Goal: Task Accomplishment & Management: Use online tool/utility

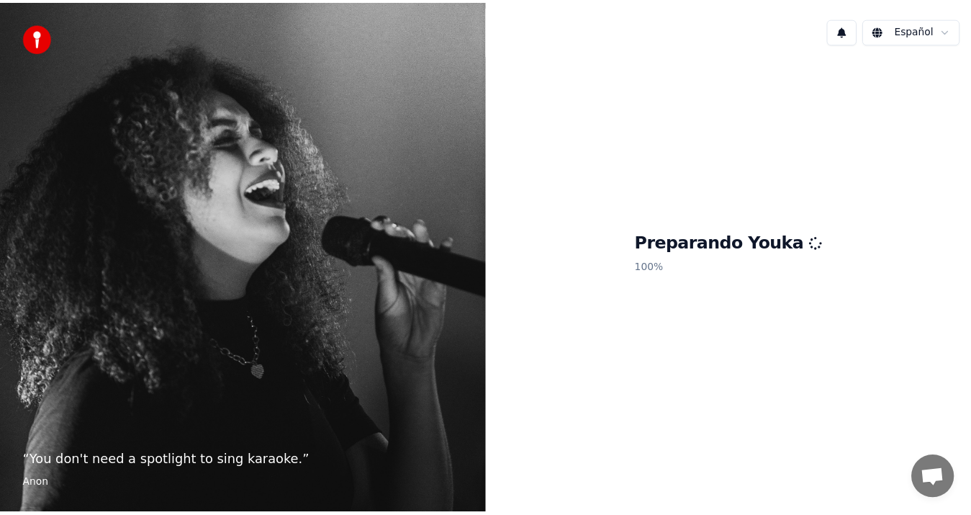
scroll to position [630, 0]
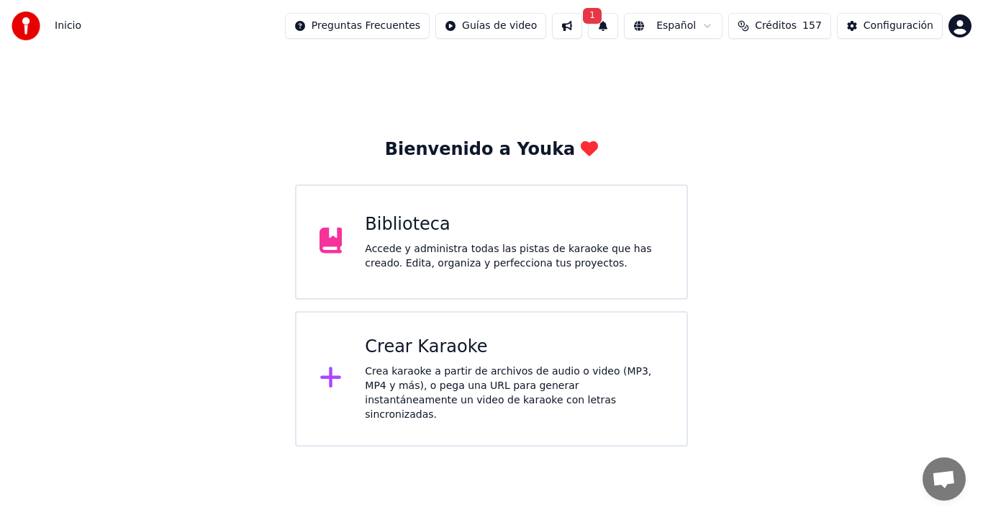
click at [836, 118] on div "Bienvenido a Youka Biblioteca Accede y administra todas las pistas de karaoke q…" at bounding box center [491, 249] width 983 height 394
click at [426, 263] on div "Accede y administra todas las pistas de karaoke que has creado. Edita, organiza…" at bounding box center [514, 256] width 299 height 29
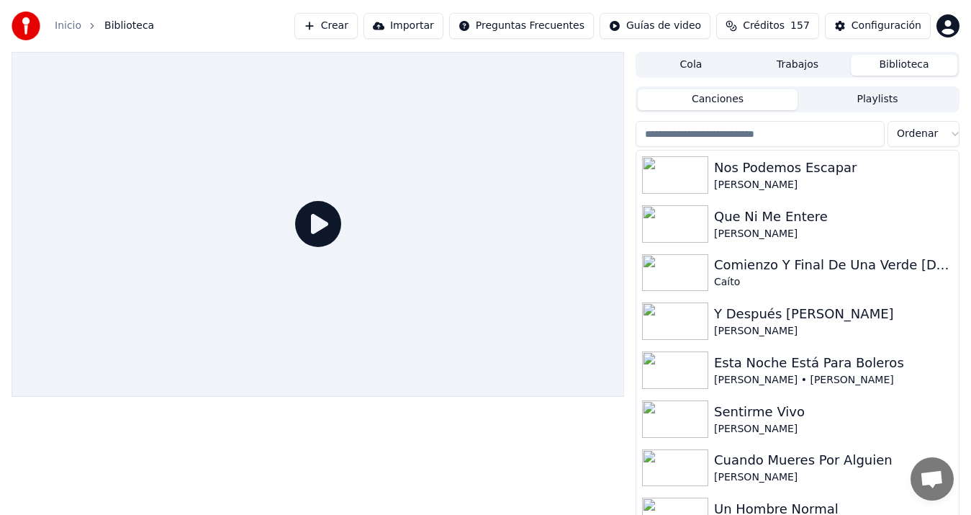
click at [358, 21] on button "Crear" at bounding box center [325, 26] width 63 height 26
click at [373, 24] on html "Inicio Biblioteca Crear Importar Preguntas Frecuentes Guías de video Créditos 1…" at bounding box center [485, 257] width 971 height 515
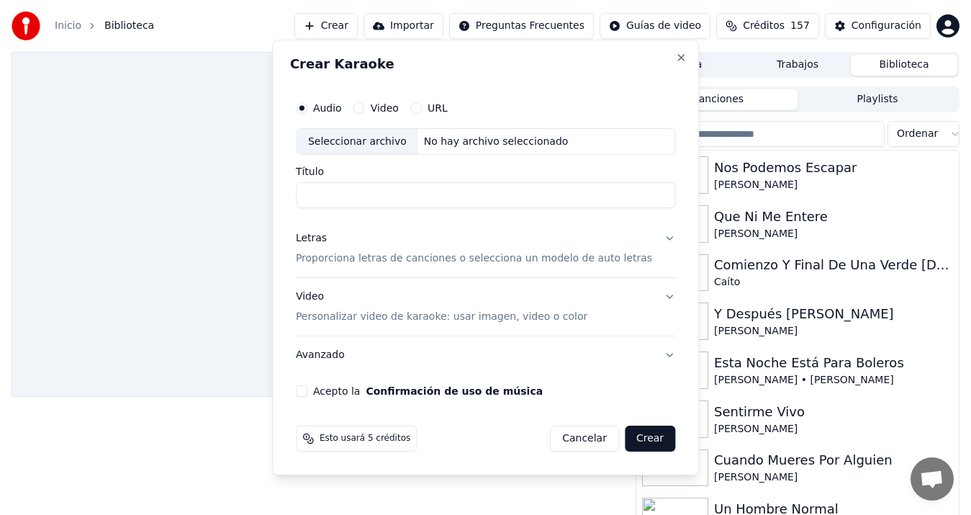
click at [362, 144] on div "Seleccionar archivo" at bounding box center [358, 142] width 122 height 26
click at [379, 140] on div "Seleccionar archivo" at bounding box center [358, 142] width 122 height 26
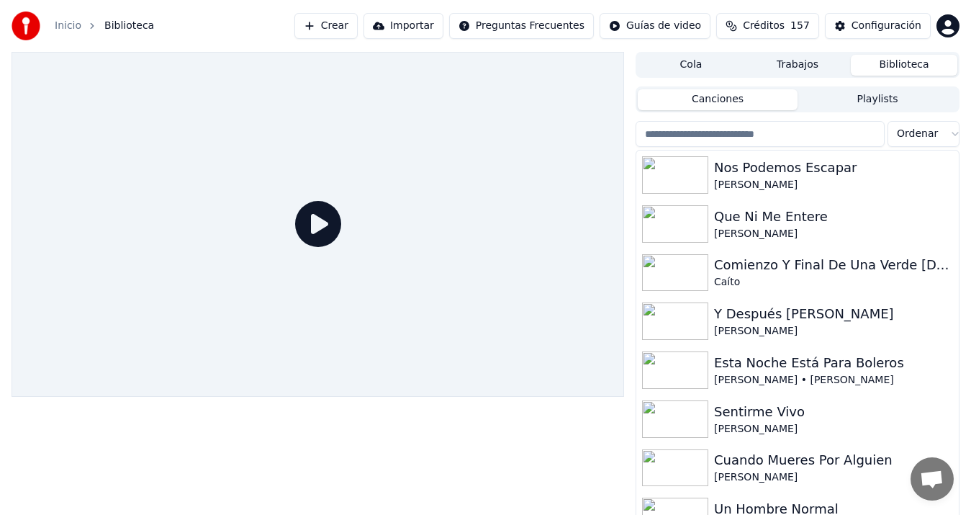
click at [358, 20] on button "Crear" at bounding box center [325, 26] width 63 height 26
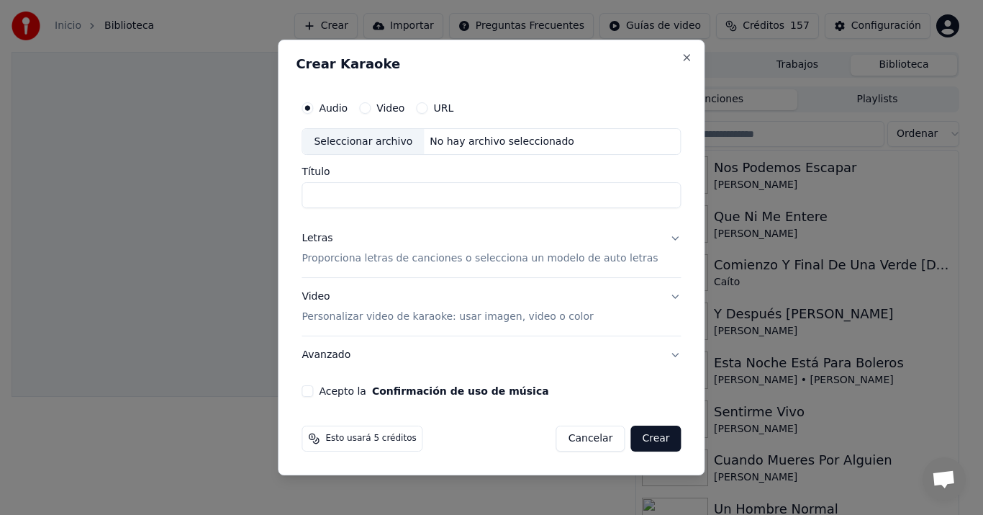
click at [353, 136] on div "Seleccionar archivo" at bounding box center [363, 142] width 122 height 26
type input "**********"
click at [344, 257] on p "Proporciona letras de canciones o selecciona un modelo de auto letras" at bounding box center [480, 259] width 356 height 14
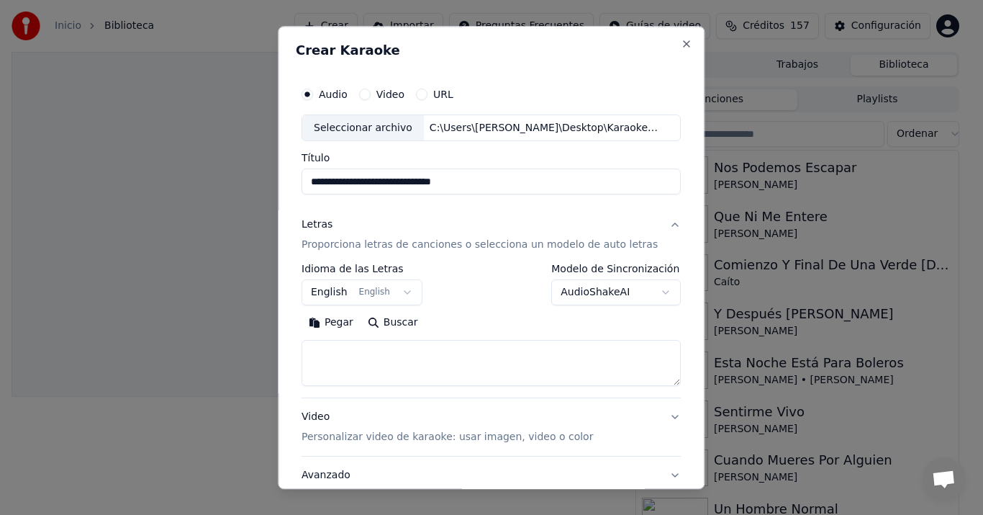
click at [342, 321] on button "Pegar" at bounding box center [331, 323] width 59 height 23
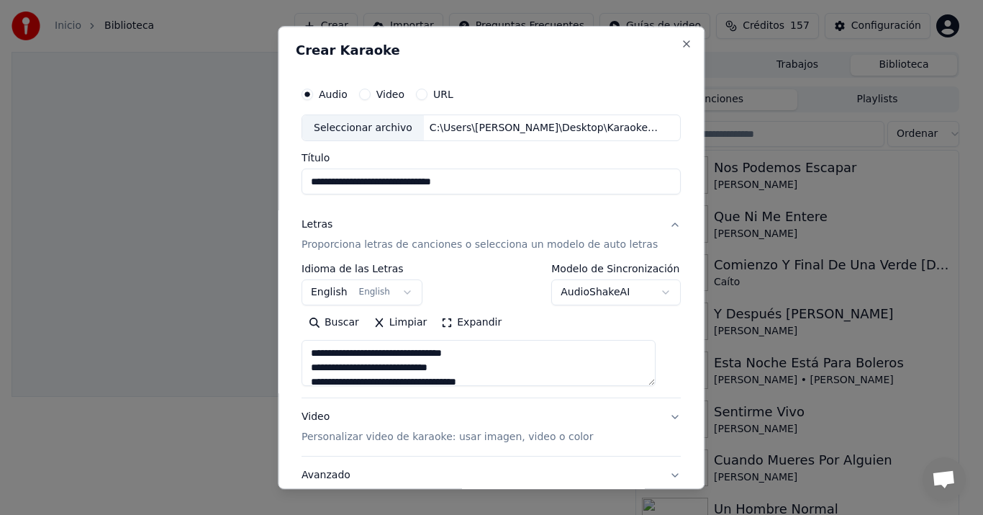
click at [338, 298] on button "English English" at bounding box center [362, 293] width 121 height 26
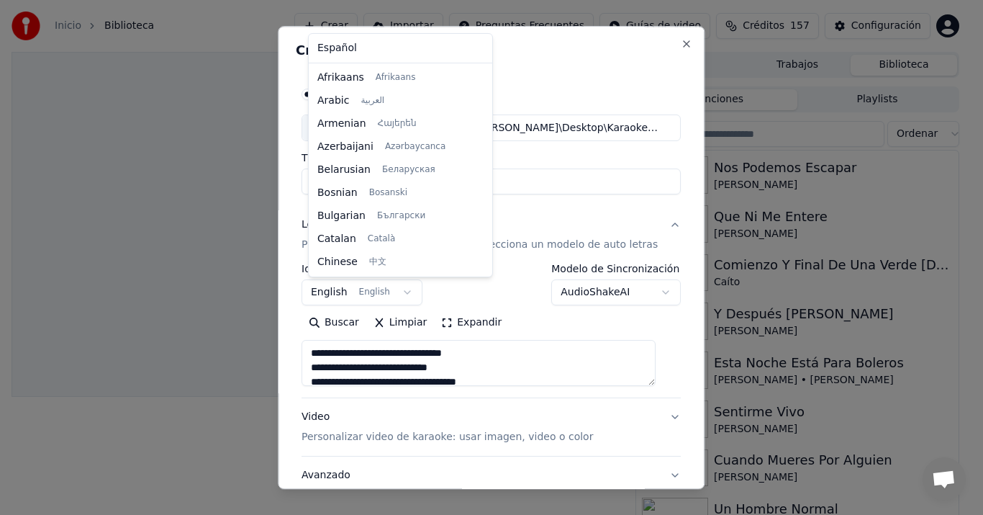
scroll to position [115, 0]
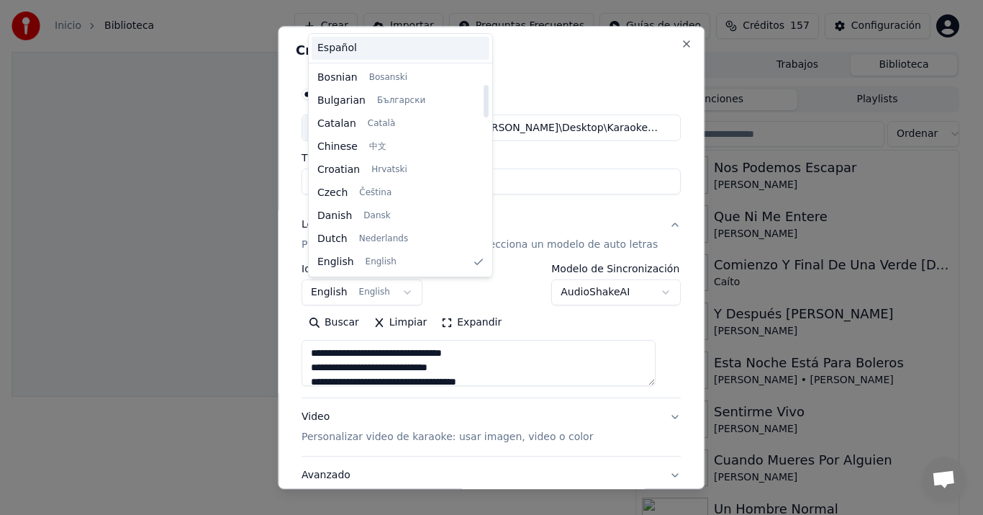
type textarea "**********"
select select "**"
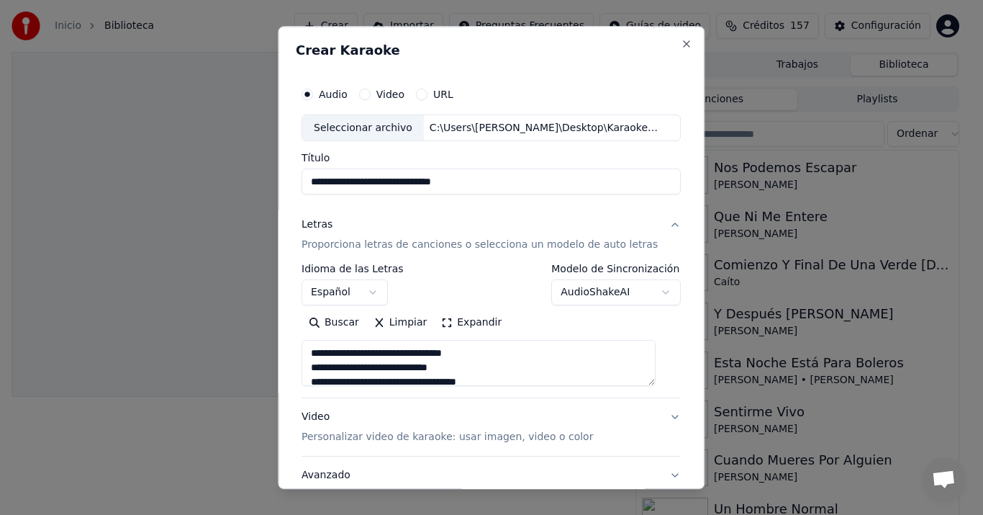
scroll to position [107, 0]
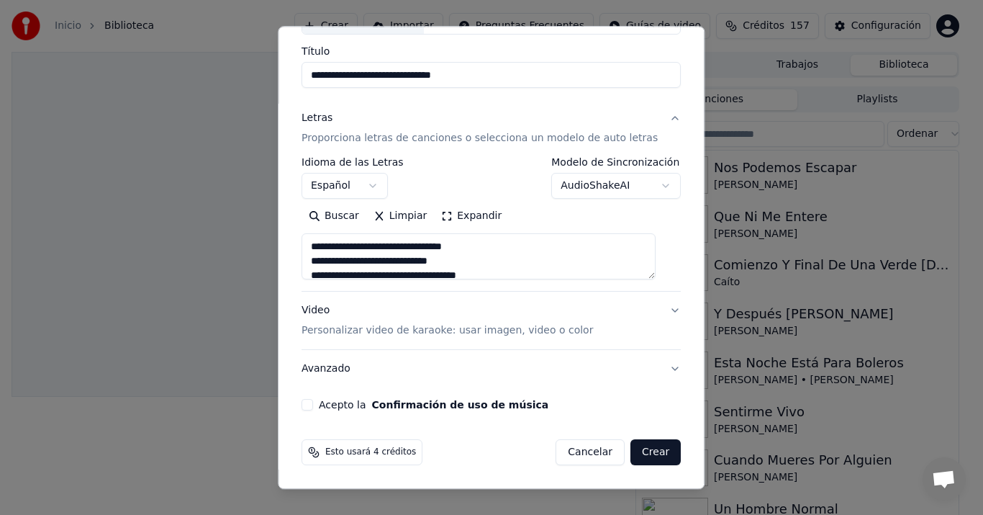
click at [316, 314] on div "Video Personalizar video de karaoke: usar imagen, video o color" at bounding box center [447, 321] width 291 height 35
type textarea "**********"
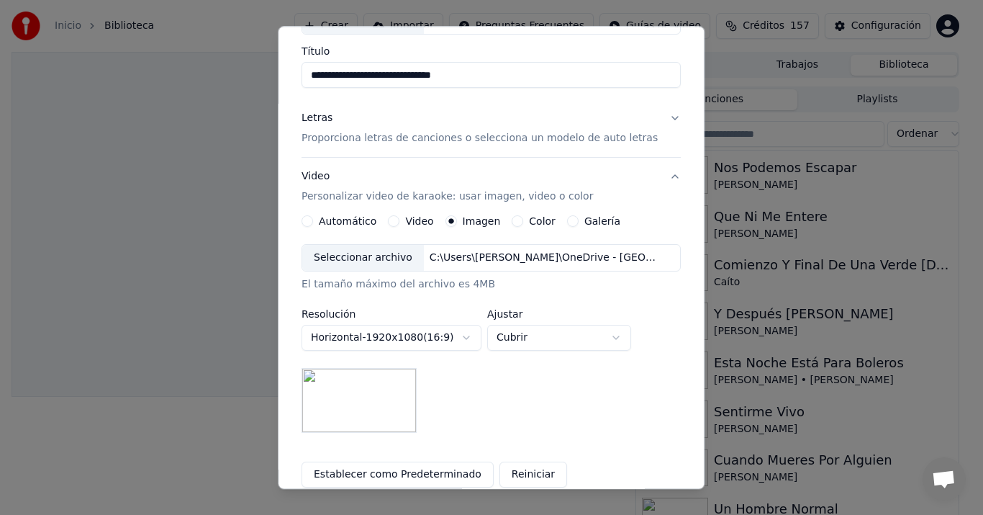
click at [363, 251] on div "Seleccionar archivo" at bounding box center [363, 258] width 122 height 26
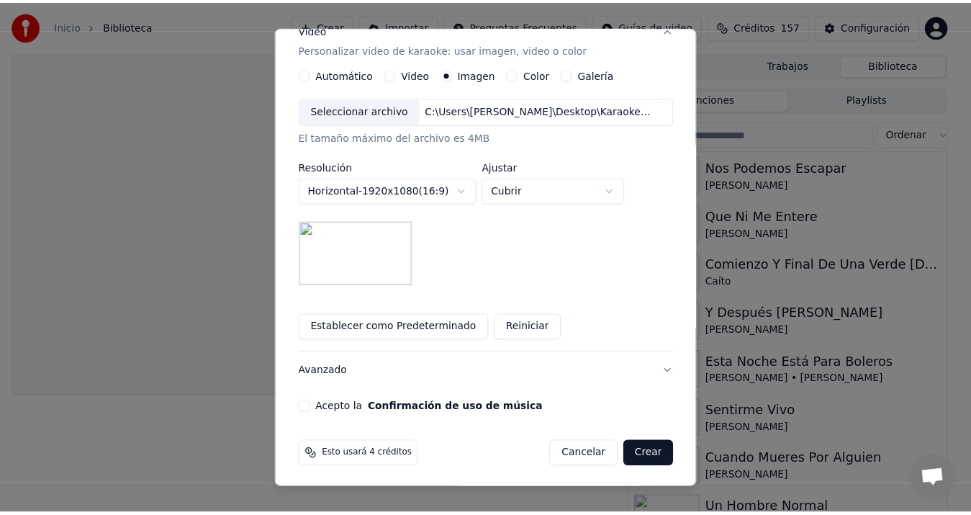
scroll to position [256, 0]
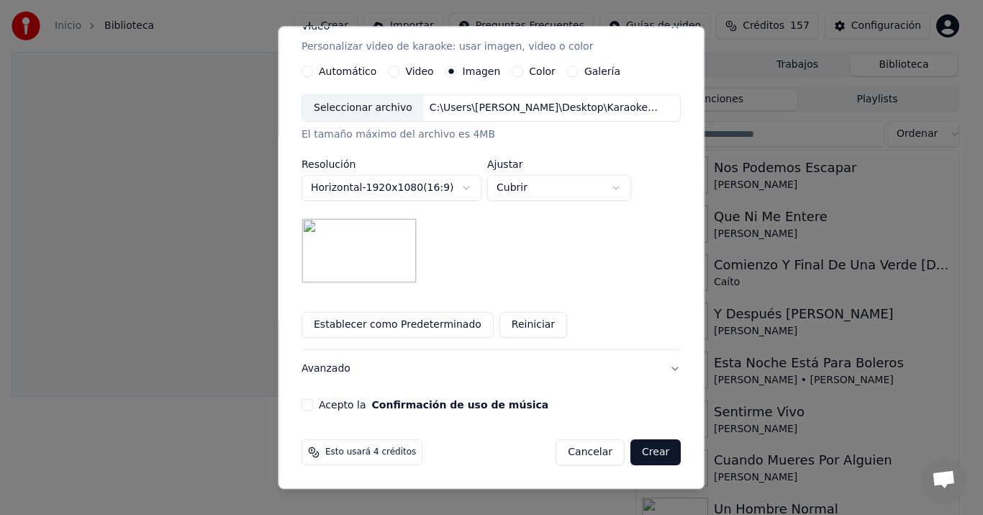
click at [313, 399] on button "Acepto la Confirmación de uso de música" at bounding box center [308, 405] width 12 height 12
click at [648, 445] on button "Crear" at bounding box center [655, 453] width 50 height 26
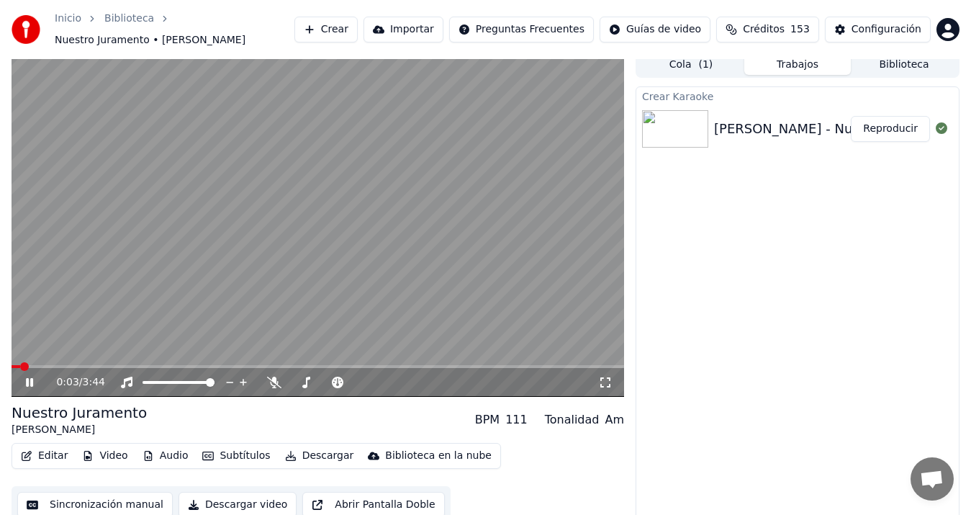
scroll to position [9, 0]
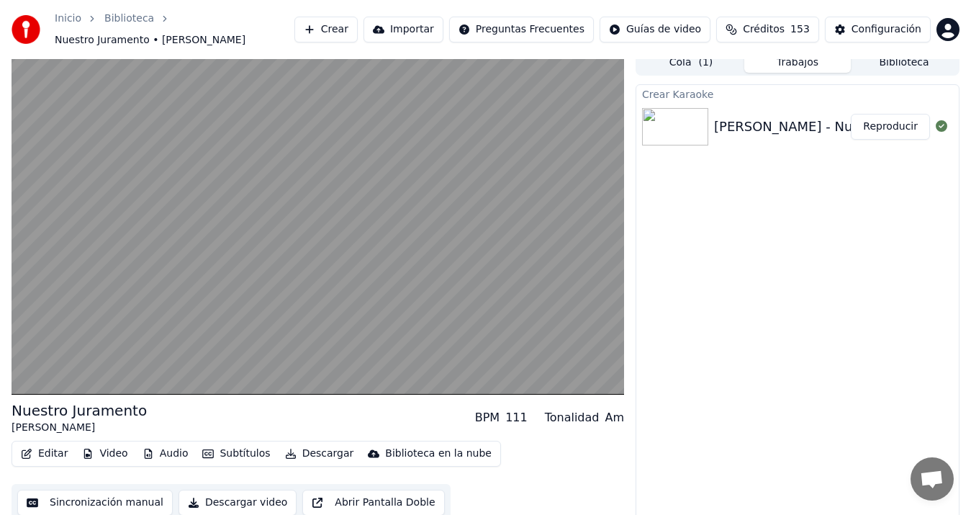
click at [135, 502] on button "Sincronización manual" at bounding box center [94, 502] width 155 height 26
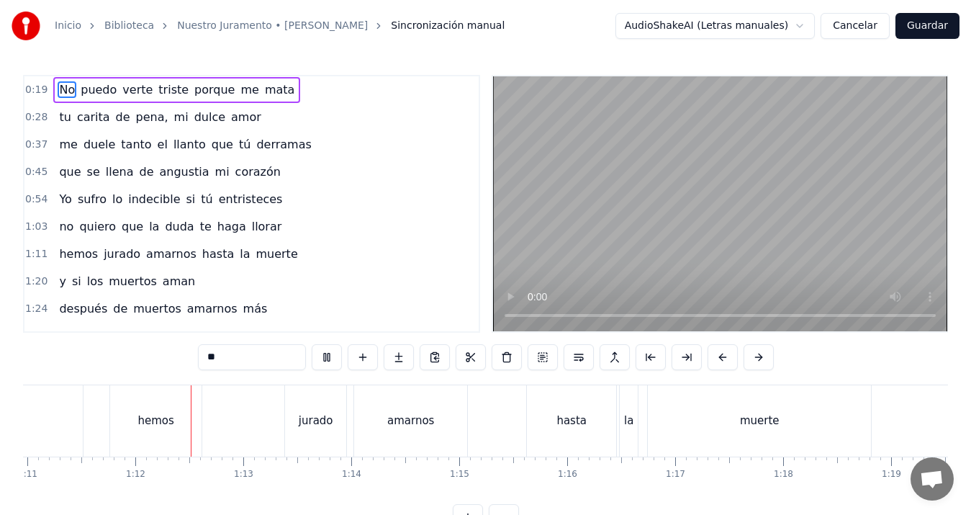
scroll to position [0, 7690]
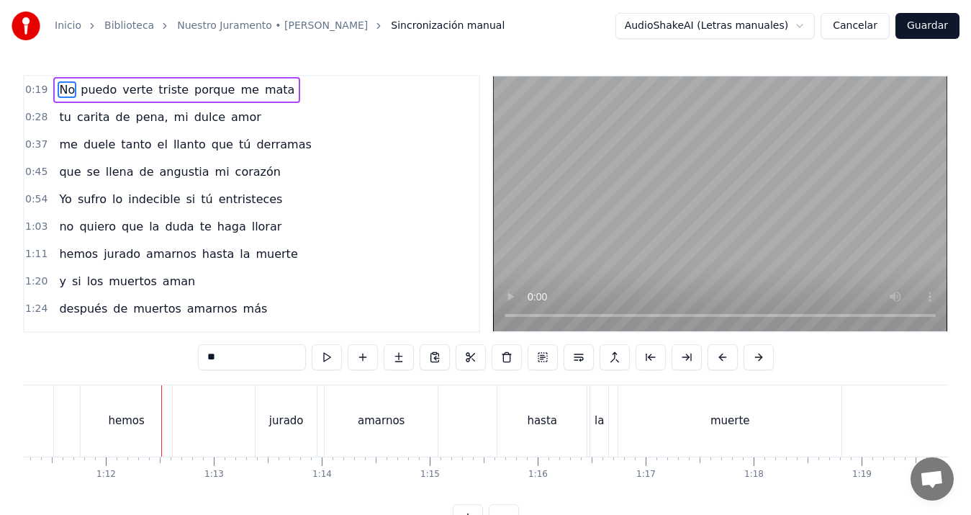
click at [109, 427] on div "hemos" at bounding box center [126, 420] width 91 height 71
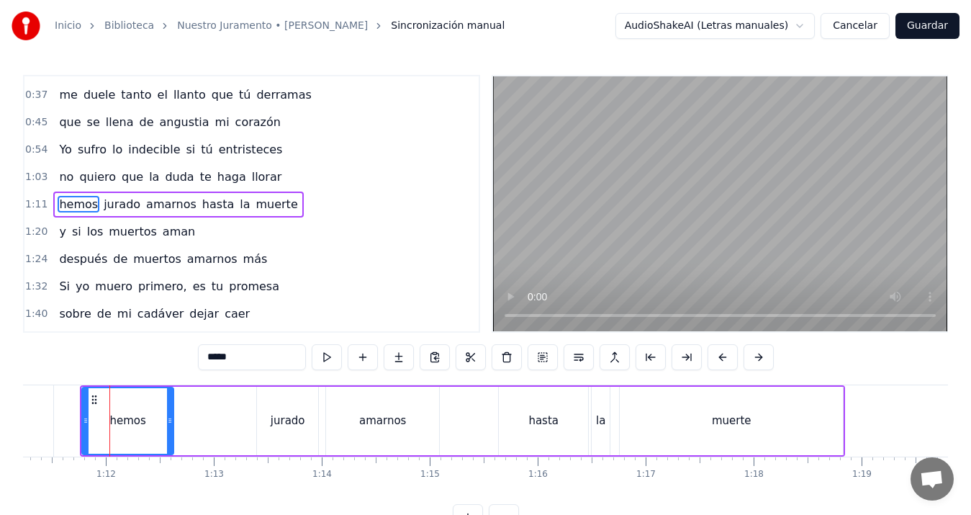
scroll to position [50, 0]
click at [574, 352] on button at bounding box center [579, 357] width 30 height 26
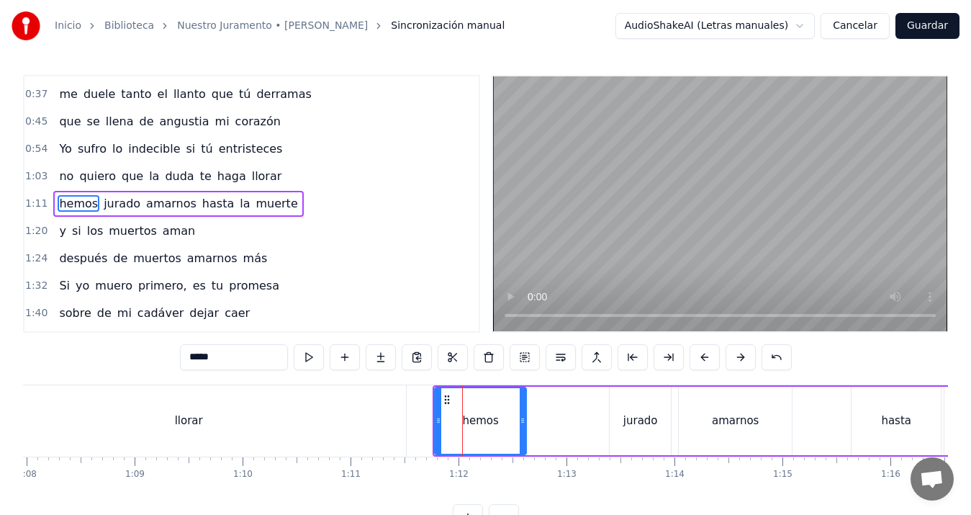
click at [289, 438] on div "llorar" at bounding box center [188, 420] width 435 height 71
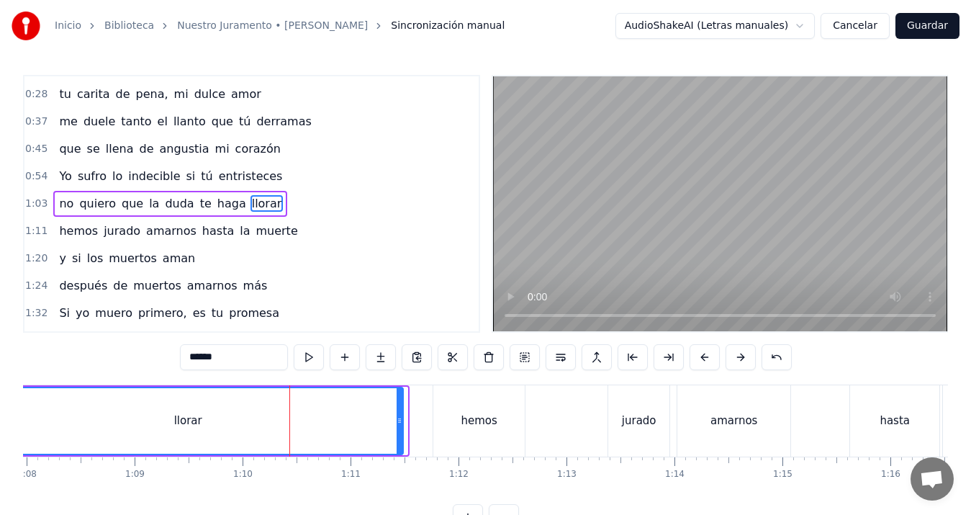
click at [399, 424] on icon at bounding box center [400, 421] width 6 height 12
click at [451, 418] on div "hemos" at bounding box center [478, 420] width 91 height 71
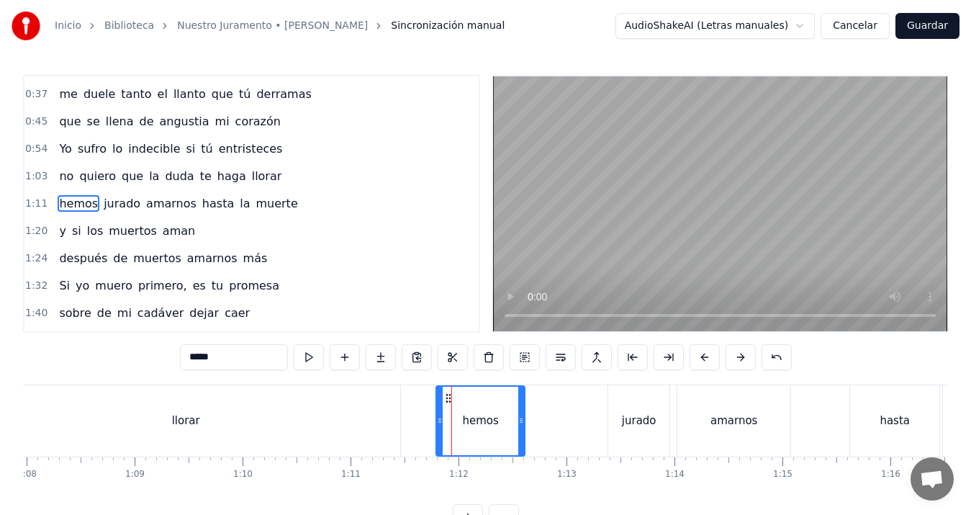
click at [438, 417] on icon at bounding box center [440, 421] width 6 height 12
click at [553, 354] on button at bounding box center [561, 357] width 30 height 26
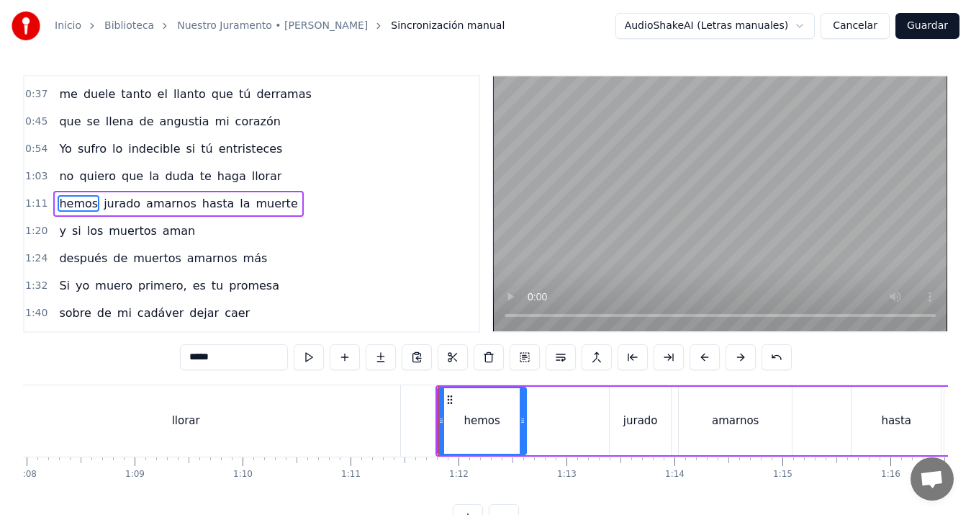
click at [356, 417] on div "llorar" at bounding box center [185, 420] width 429 height 71
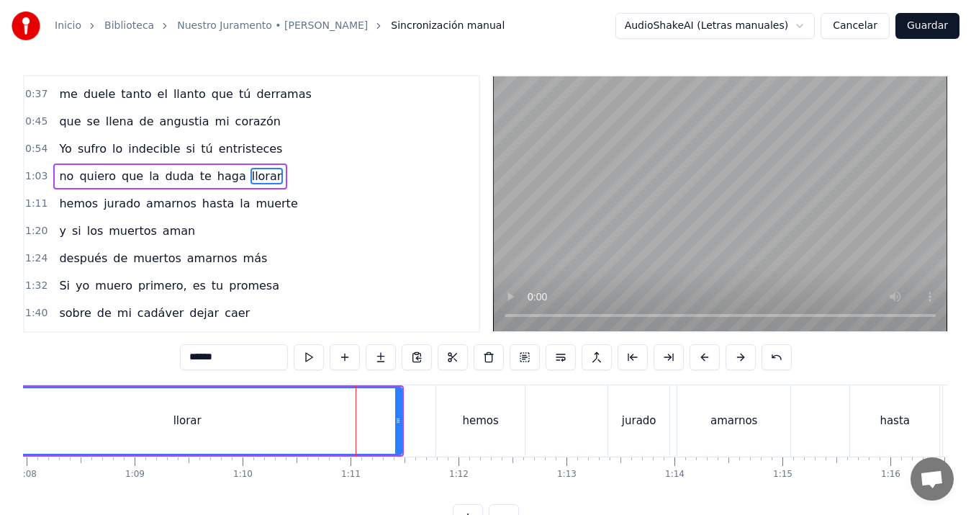
scroll to position [23, 0]
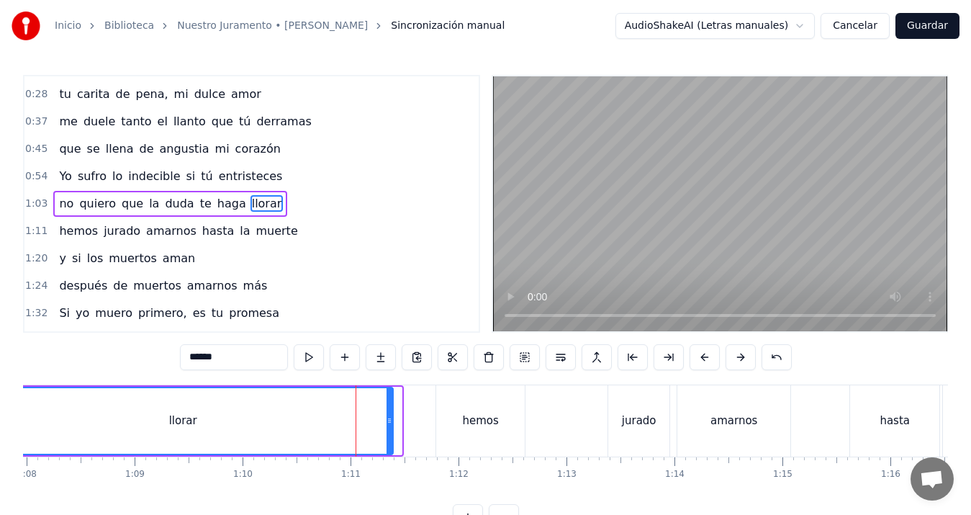
drag, startPoint x: 395, startPoint y: 422, endPoint x: 387, endPoint y: 427, distance: 9.7
click at [387, 427] on div at bounding box center [390, 420] width 6 height 65
click at [626, 429] on div "jurado" at bounding box center [638, 420] width 61 height 71
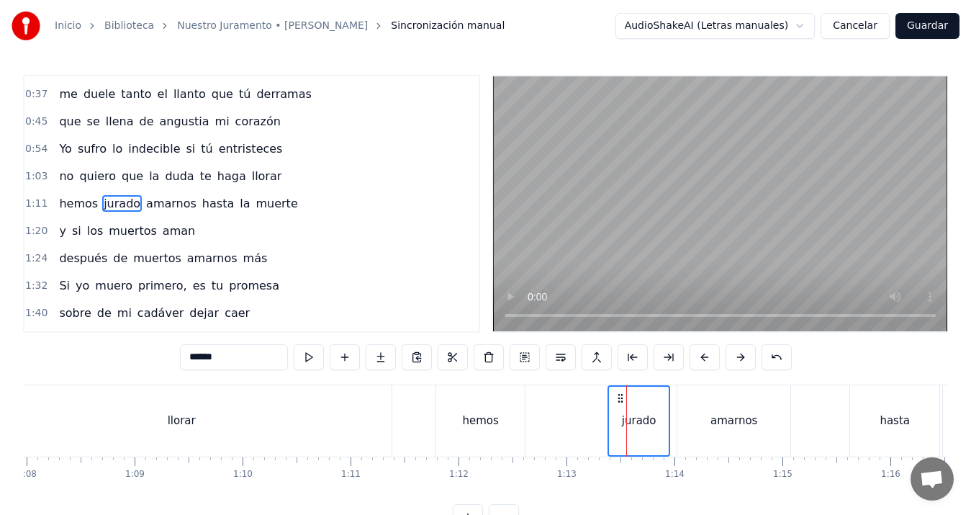
click at [448, 420] on div "hemos" at bounding box center [480, 420] width 89 height 71
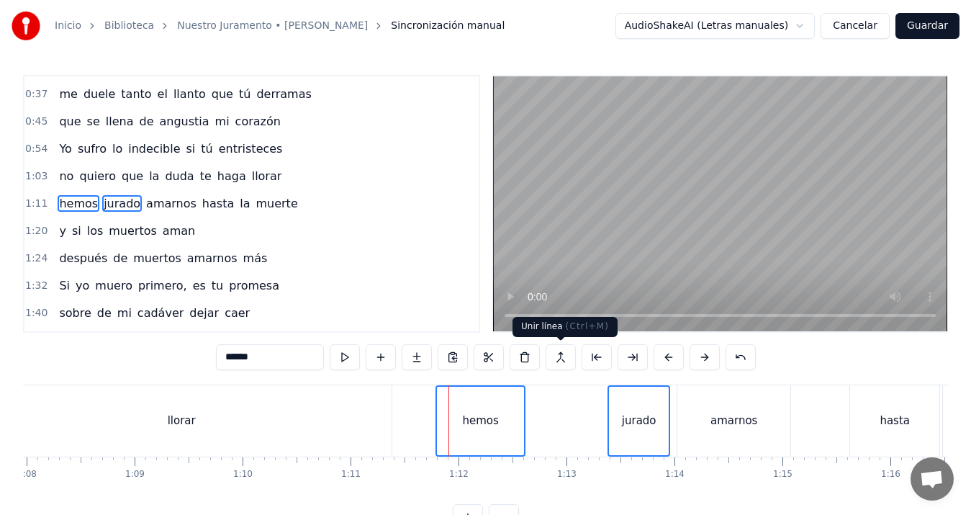
click at [566, 357] on button at bounding box center [561, 357] width 30 height 26
click at [563, 358] on button at bounding box center [561, 357] width 30 height 26
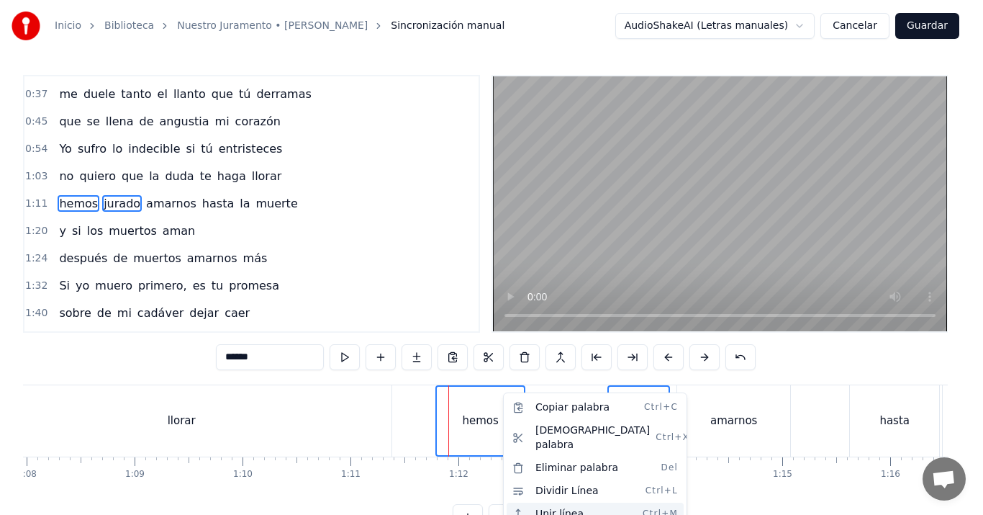
click at [540, 502] on div "Unir línea Ctrl+M" at bounding box center [595, 513] width 177 height 23
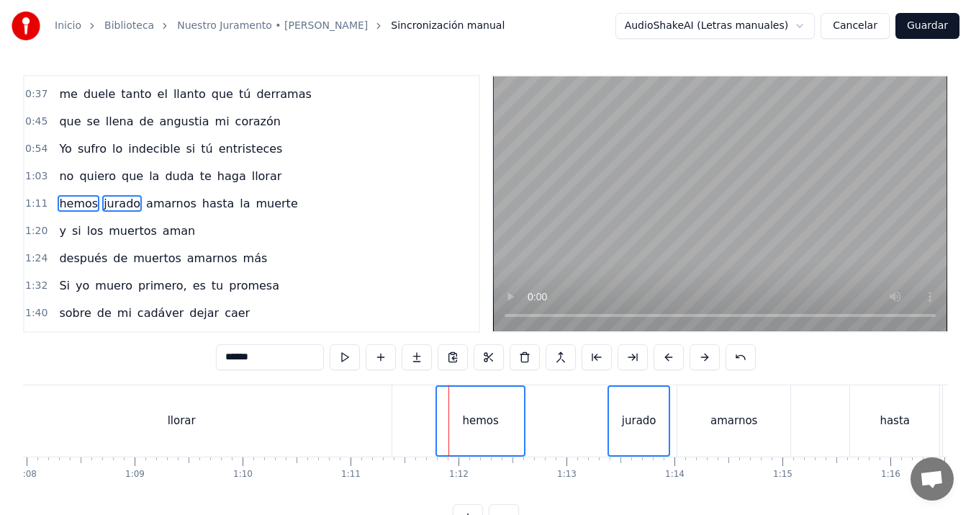
click at [513, 421] on div "hemos" at bounding box center [480, 421] width 87 height 68
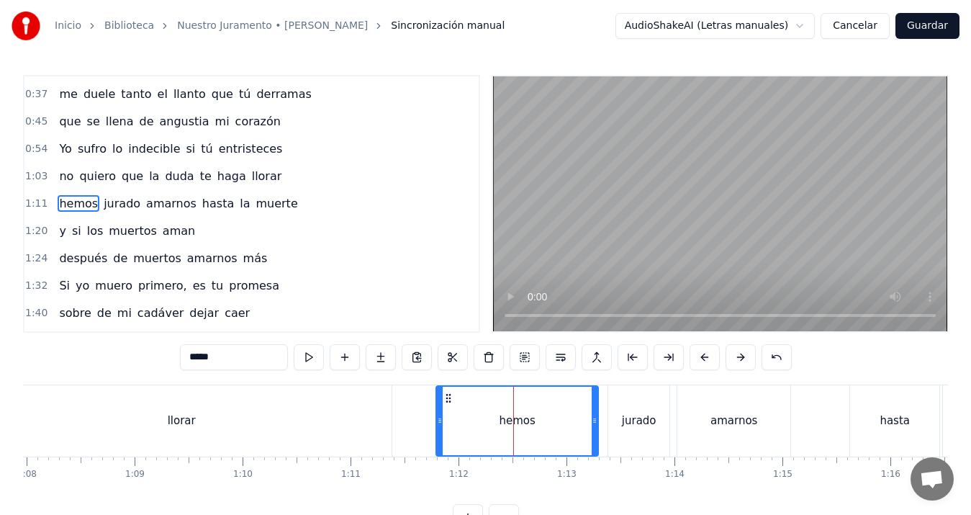
drag, startPoint x: 519, startPoint y: 421, endPoint x: 592, endPoint y: 421, distance: 73.4
click at [592, 421] on icon at bounding box center [595, 421] width 6 height 12
click at [40, 410] on div "llorar" at bounding box center [181, 420] width 420 height 71
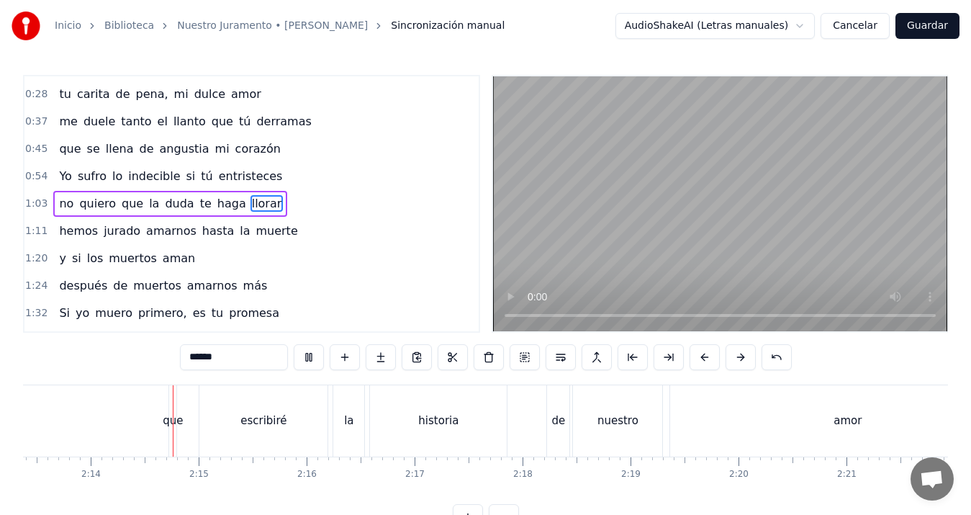
scroll to position [0, 14421]
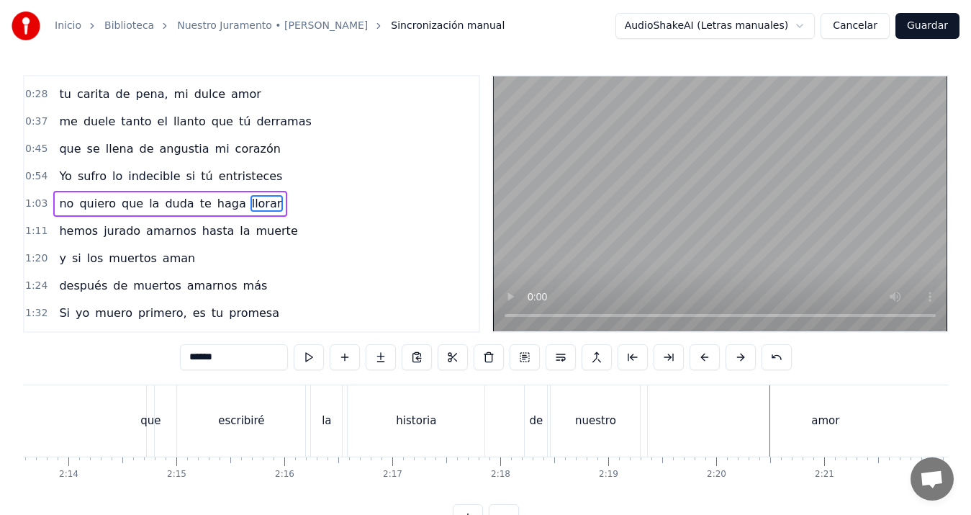
click at [226, 413] on div "escribiré" at bounding box center [241, 420] width 46 height 17
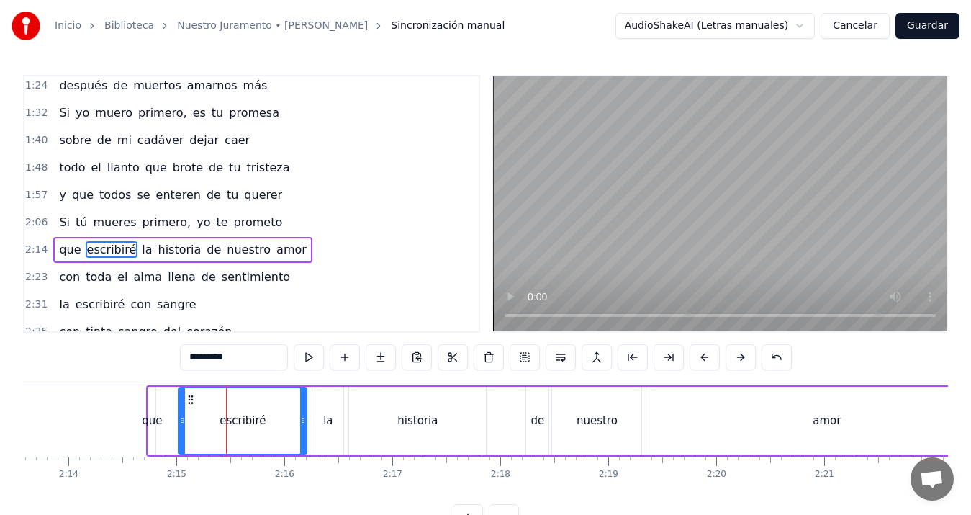
scroll to position [269, 0]
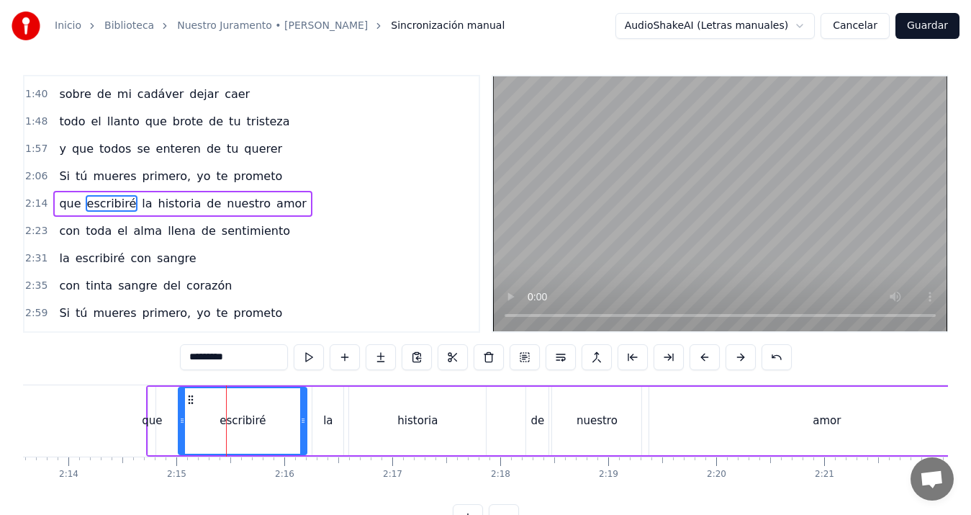
click at [205, 204] on span "de" at bounding box center [213, 203] width 17 height 17
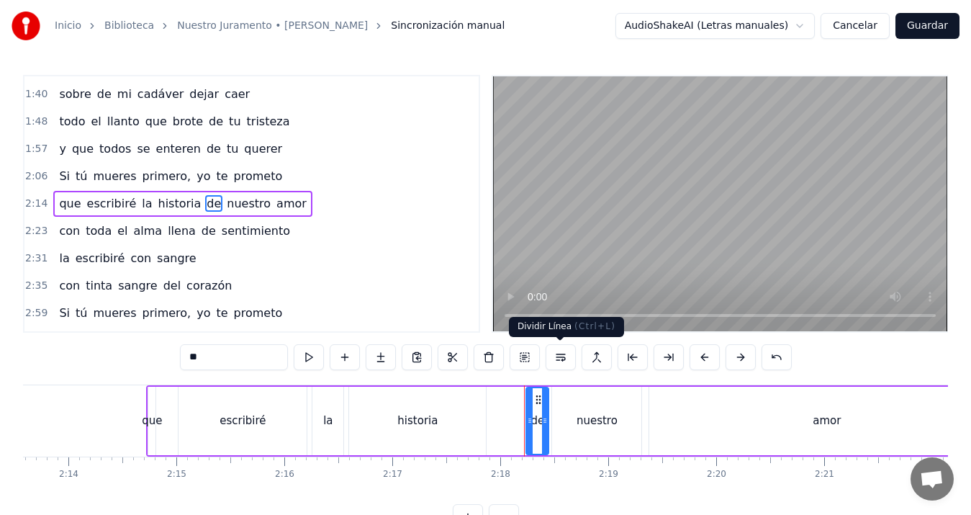
click at [553, 358] on button at bounding box center [561, 357] width 30 height 26
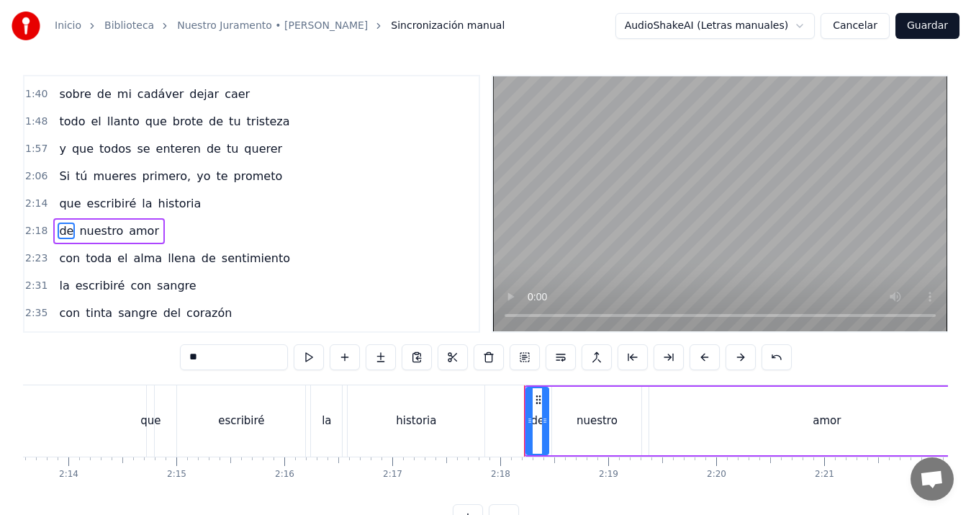
scroll to position [297, 0]
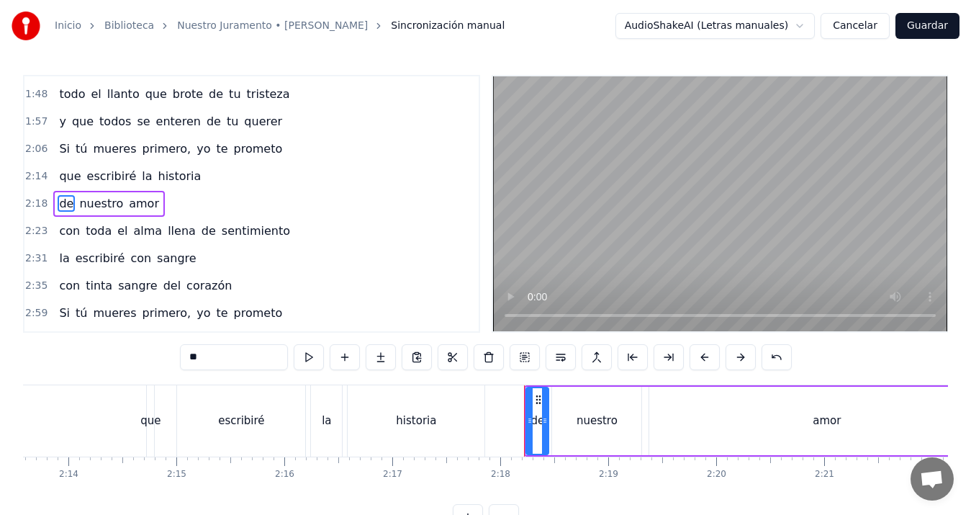
click at [149, 407] on div "que" at bounding box center [150, 420] width 7 height 71
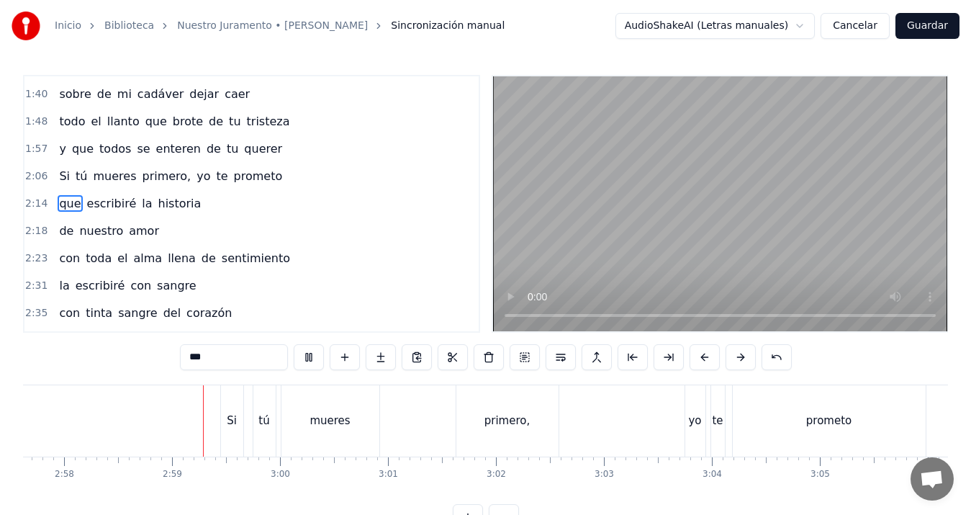
scroll to position [0, 19219]
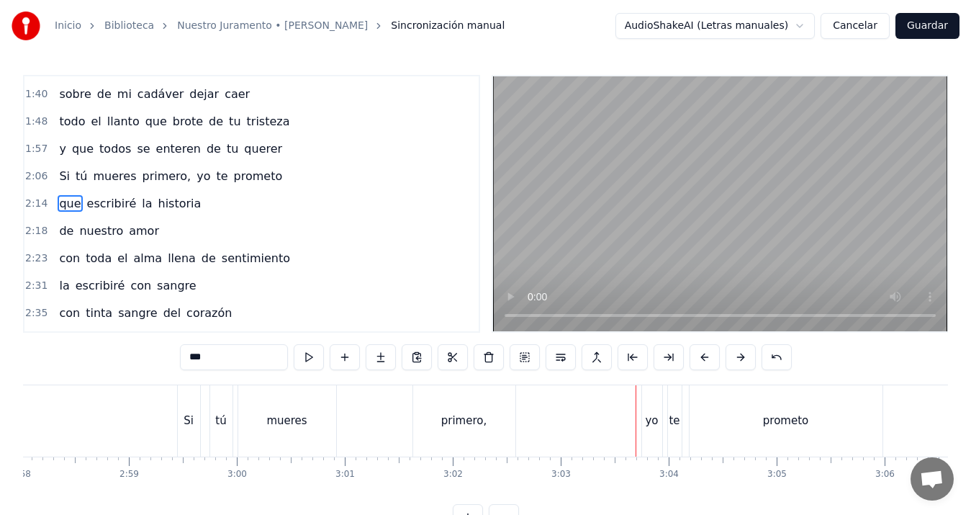
click at [297, 423] on div "mueres" at bounding box center [286, 420] width 40 height 17
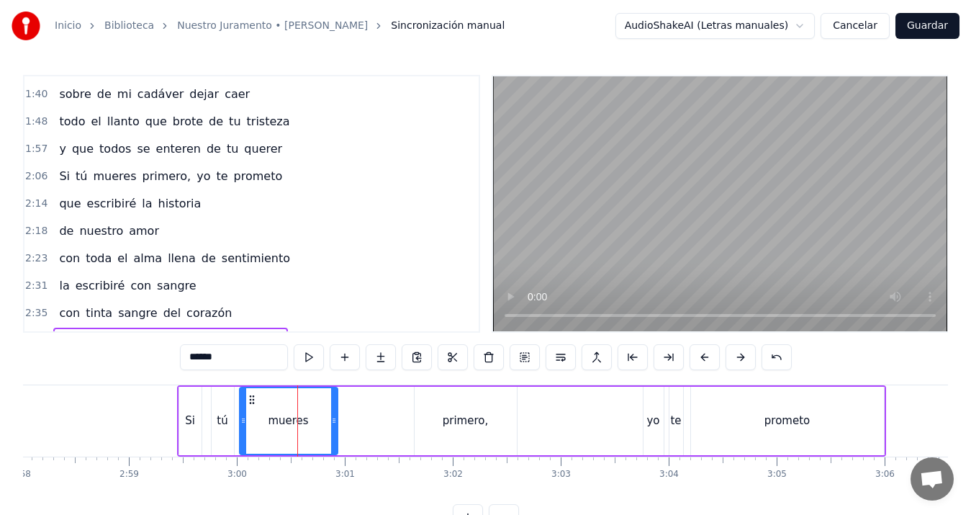
scroll to position [406, 0]
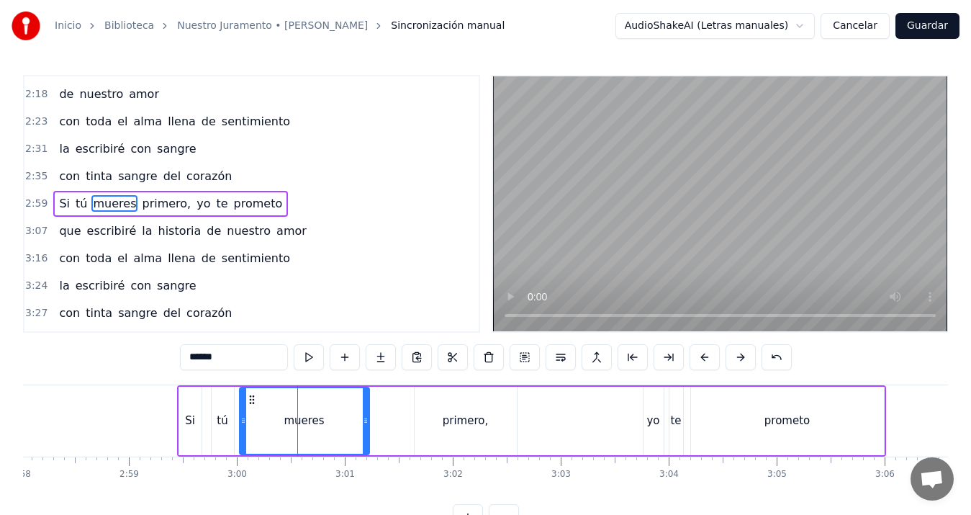
drag, startPoint x: 335, startPoint y: 417, endPoint x: 367, endPoint y: 414, distance: 31.9
click at [367, 414] on div at bounding box center [366, 420] width 6 height 65
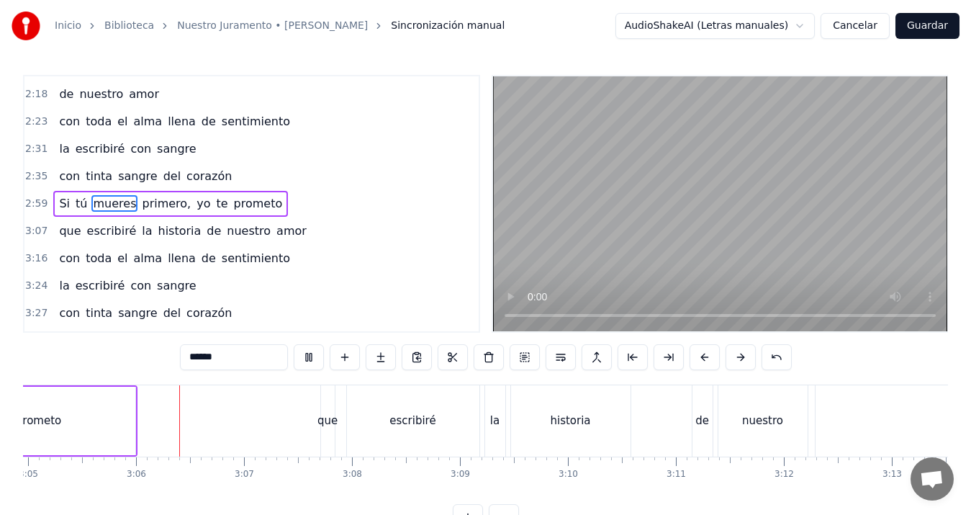
scroll to position [0, 20006]
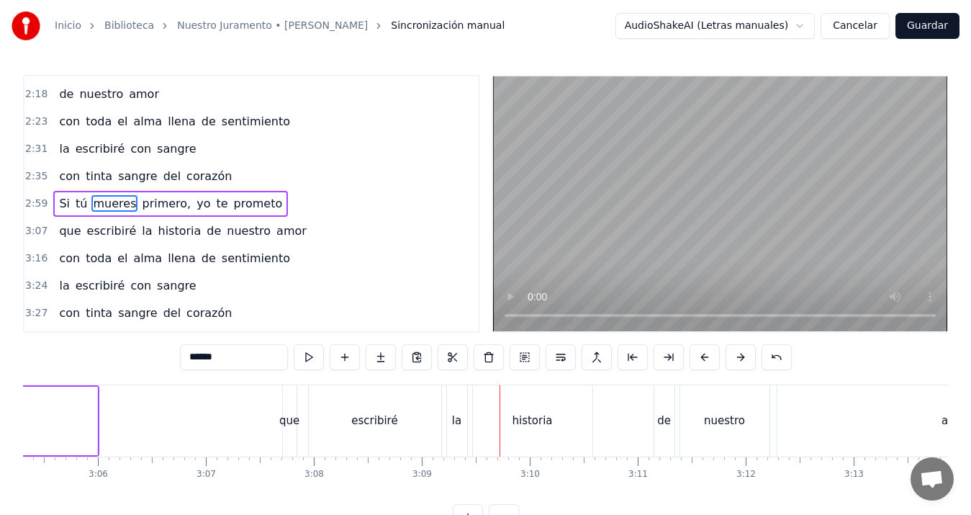
click at [159, 230] on span "historia" at bounding box center [180, 230] width 46 height 17
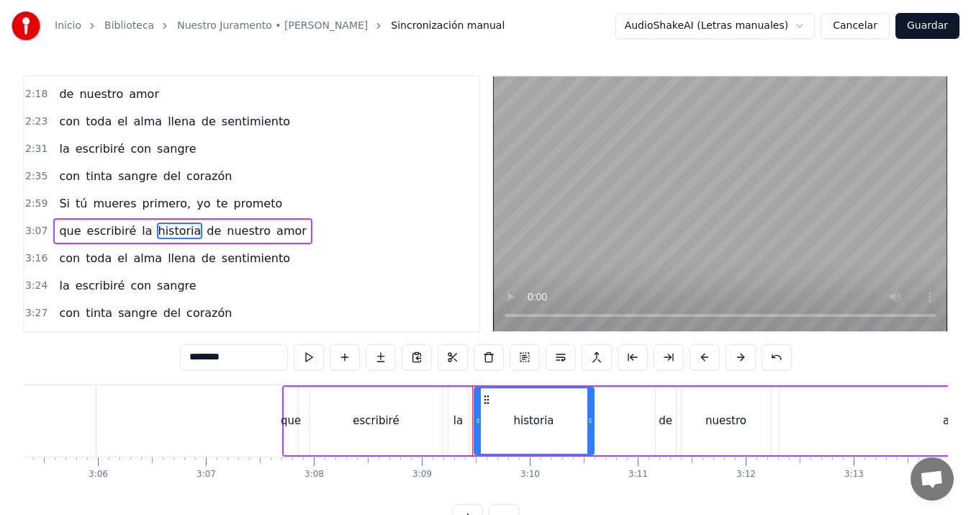
scroll to position [433, 0]
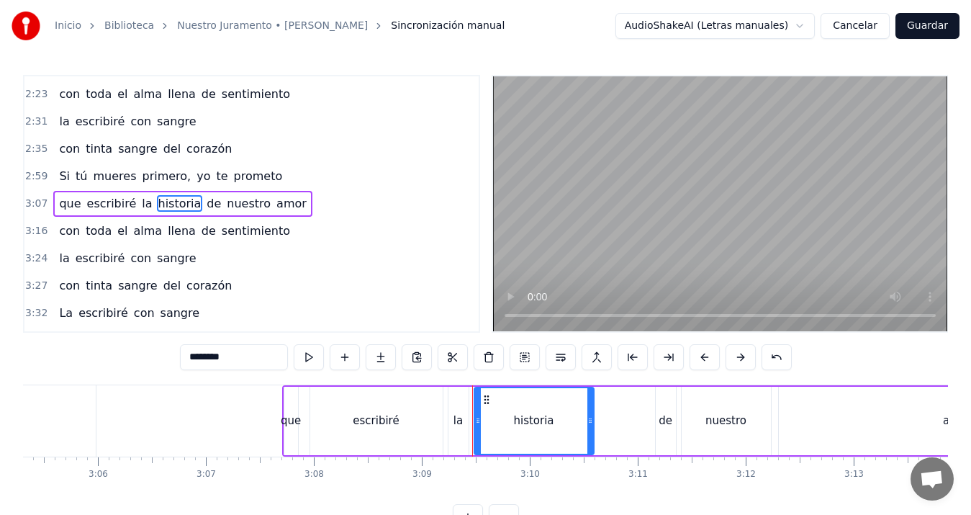
click at [205, 207] on span "de" at bounding box center [213, 203] width 17 height 17
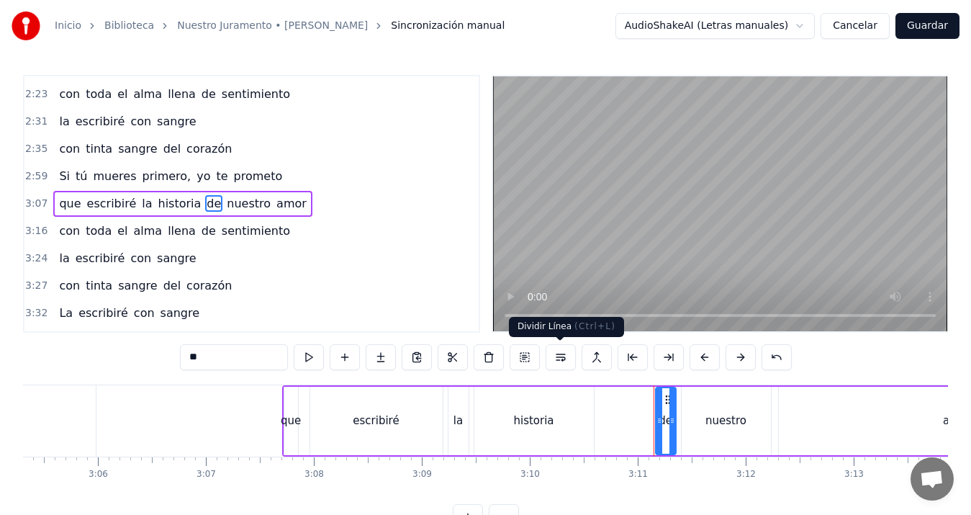
click at [564, 360] on button at bounding box center [561, 357] width 30 height 26
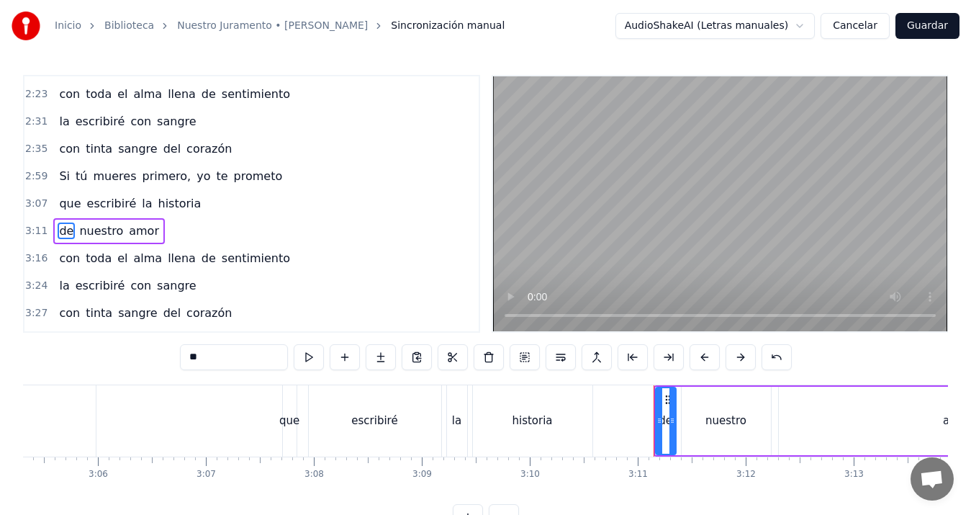
scroll to position [461, 0]
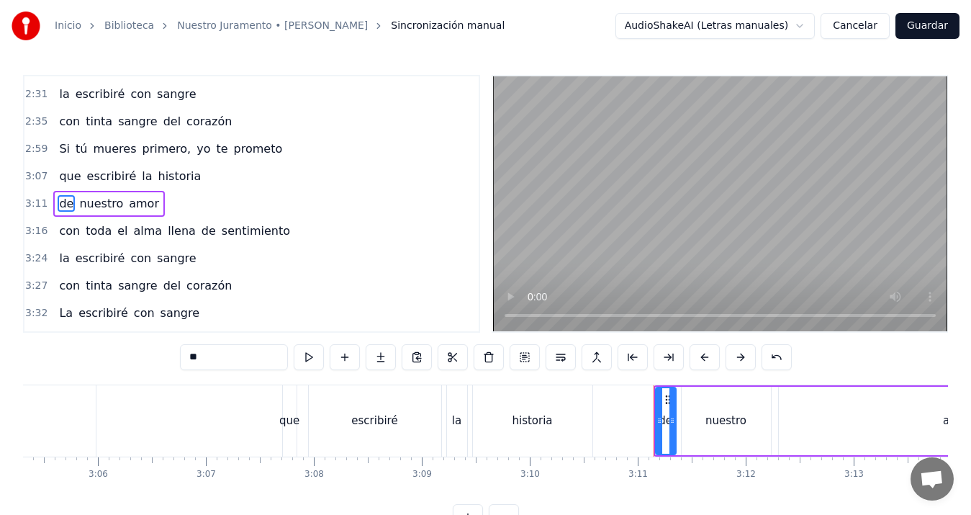
click at [74, 151] on span "tú" at bounding box center [81, 148] width 14 height 17
type input "**"
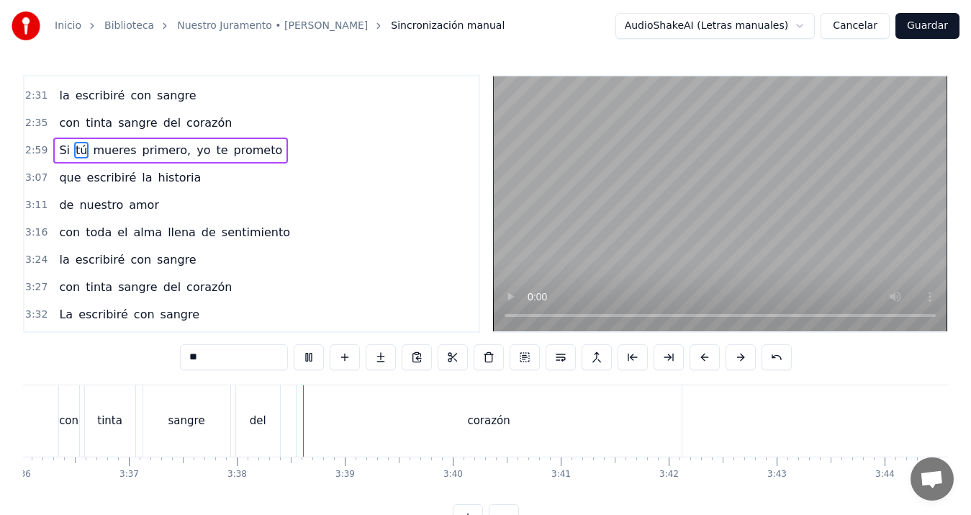
scroll to position [0, 23354]
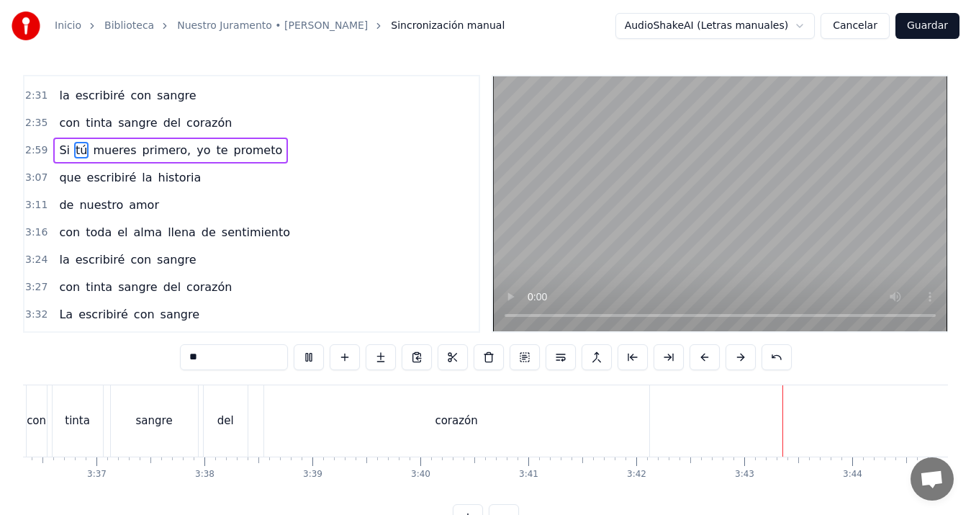
click at [936, 22] on button "Guardar" at bounding box center [927, 26] width 64 height 26
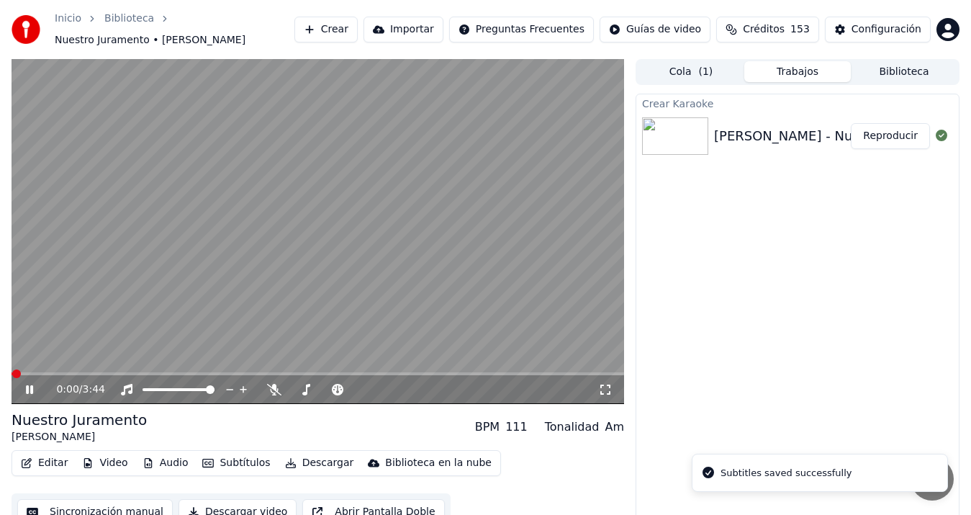
click at [238, 505] on button "Descargar video" at bounding box center [237, 512] width 118 height 26
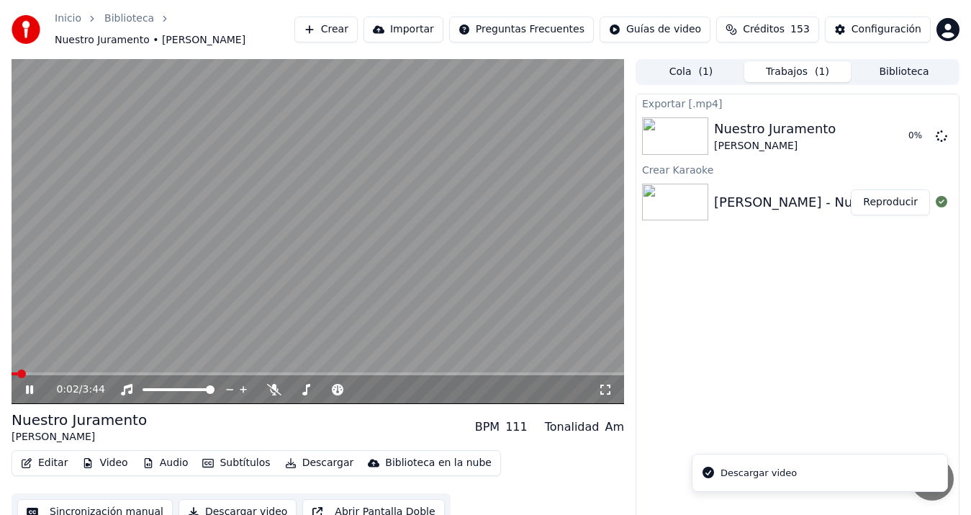
click at [166, 253] on video at bounding box center [318, 231] width 613 height 345
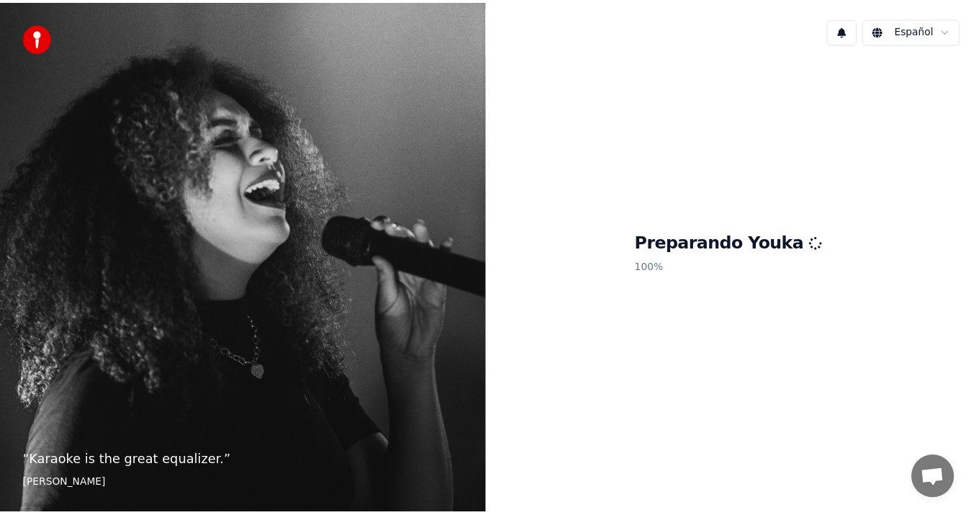
scroll to position [630, 0]
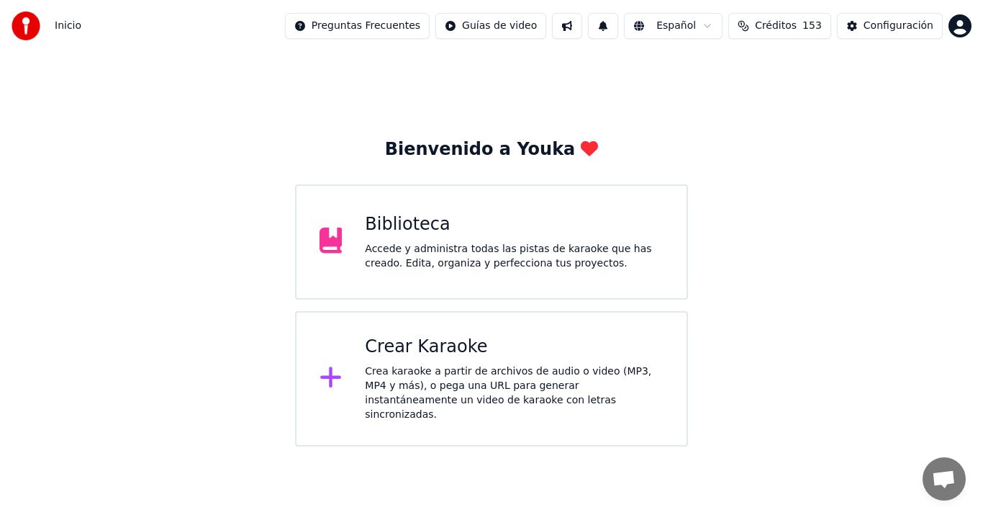
click at [502, 232] on div "Biblioteca" at bounding box center [514, 224] width 299 height 23
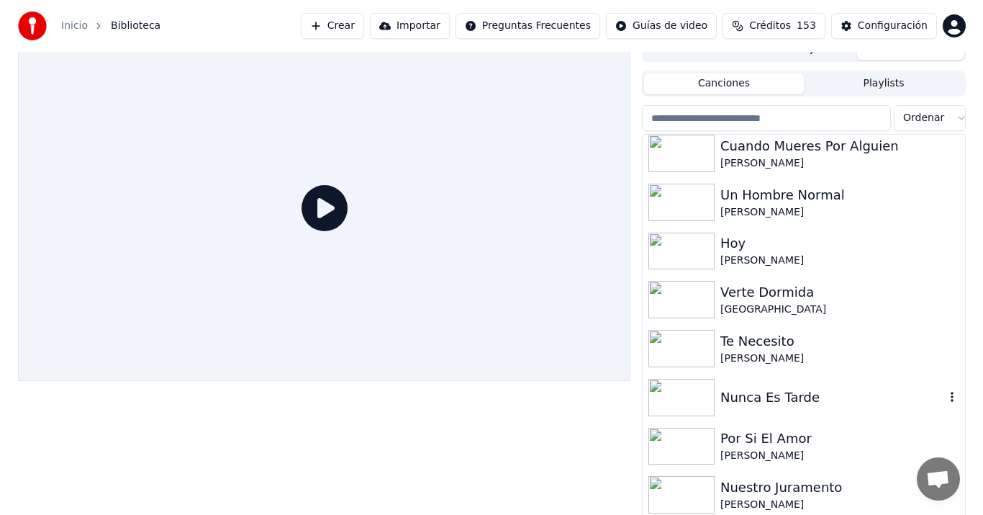
scroll to position [21, 0]
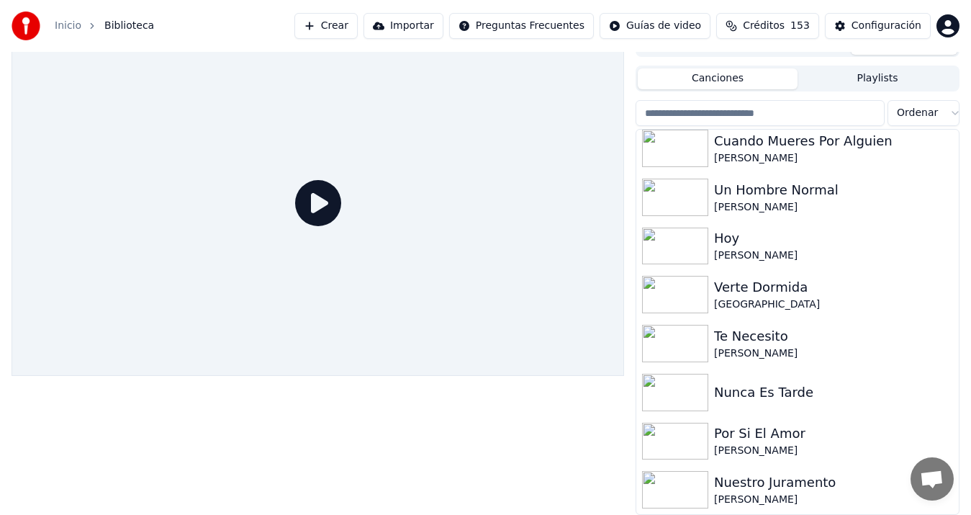
click at [358, 20] on button "Crear" at bounding box center [325, 26] width 63 height 26
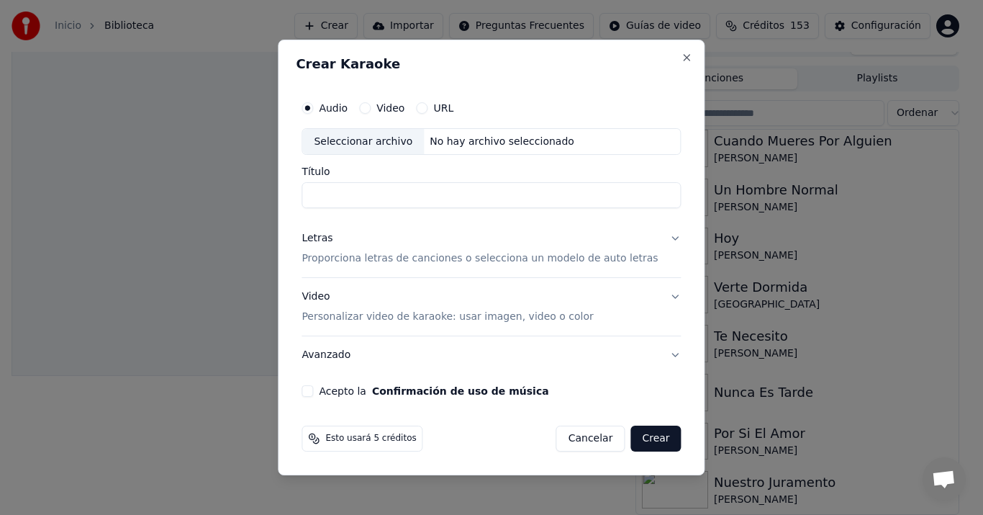
click at [375, 139] on div "Seleccionar archivo" at bounding box center [363, 142] width 122 height 26
type input "**********"
click at [330, 254] on p "Proporciona letras de canciones o selecciona un modelo de auto letras" at bounding box center [480, 259] width 356 height 14
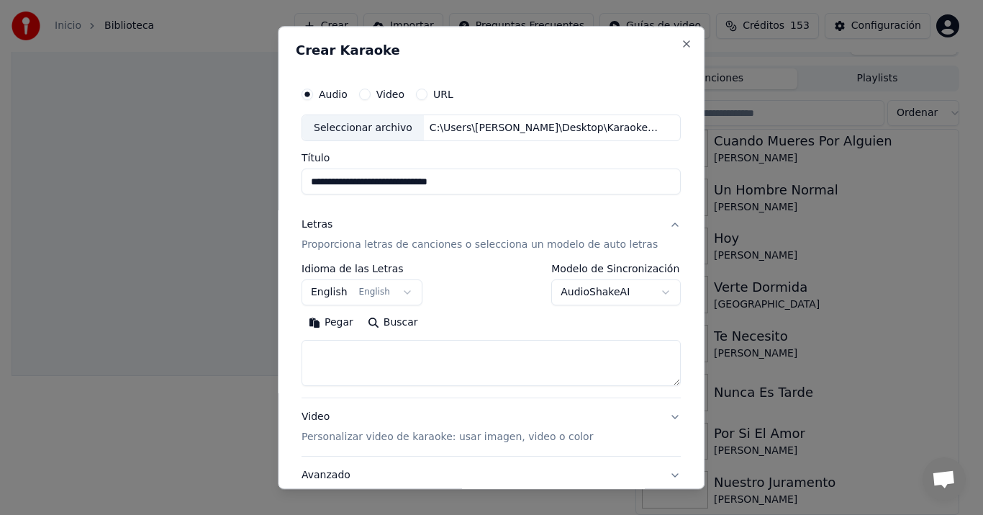
click at [334, 327] on button "Pegar" at bounding box center [331, 323] width 59 height 23
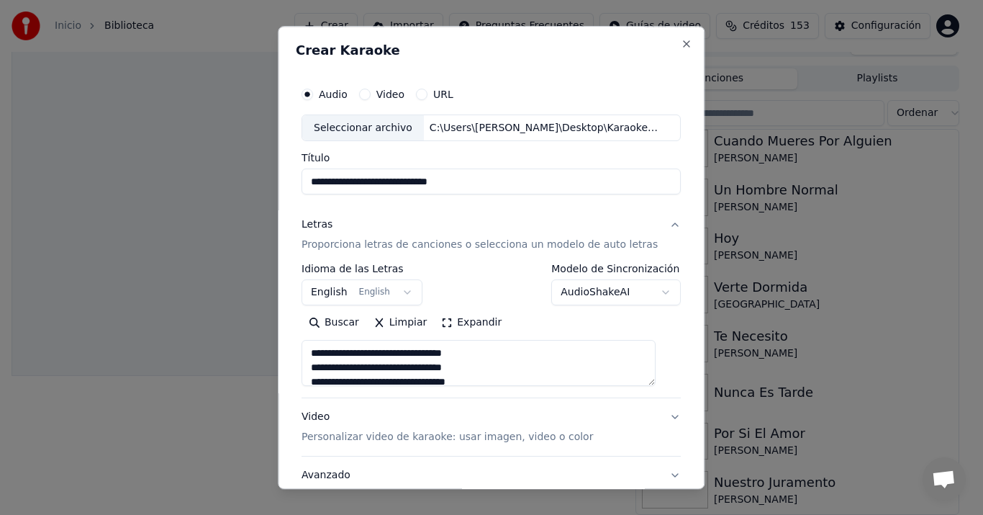
click at [333, 292] on button "English English" at bounding box center [362, 293] width 121 height 26
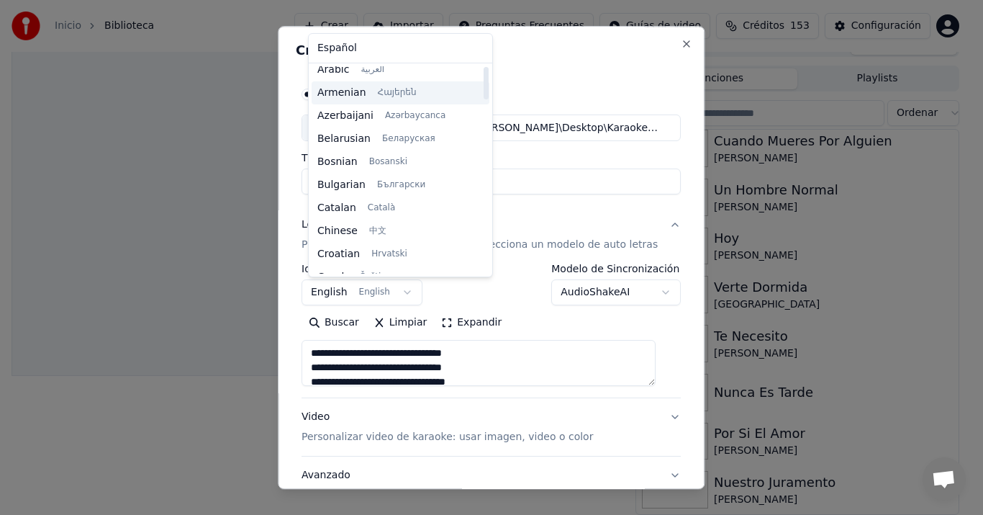
scroll to position [0, 0]
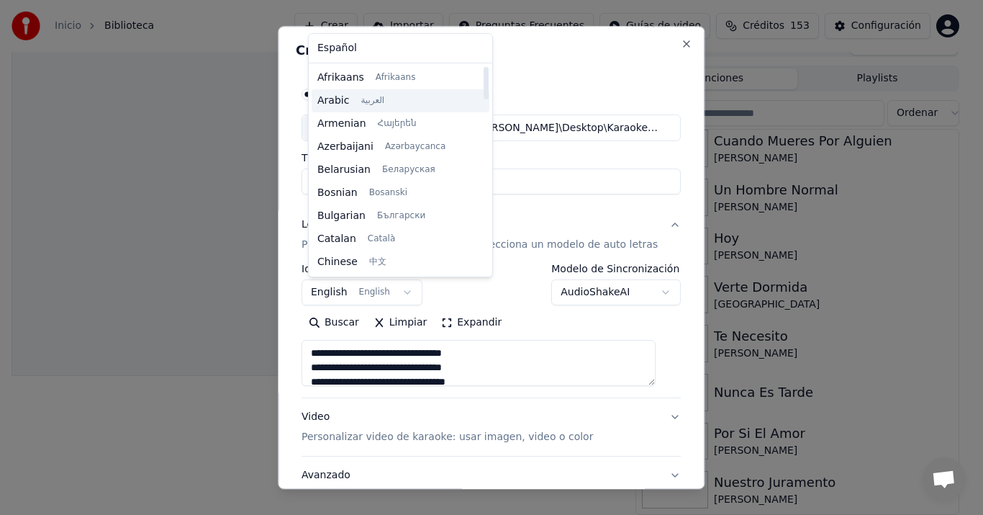
type textarea "**********"
select select "**"
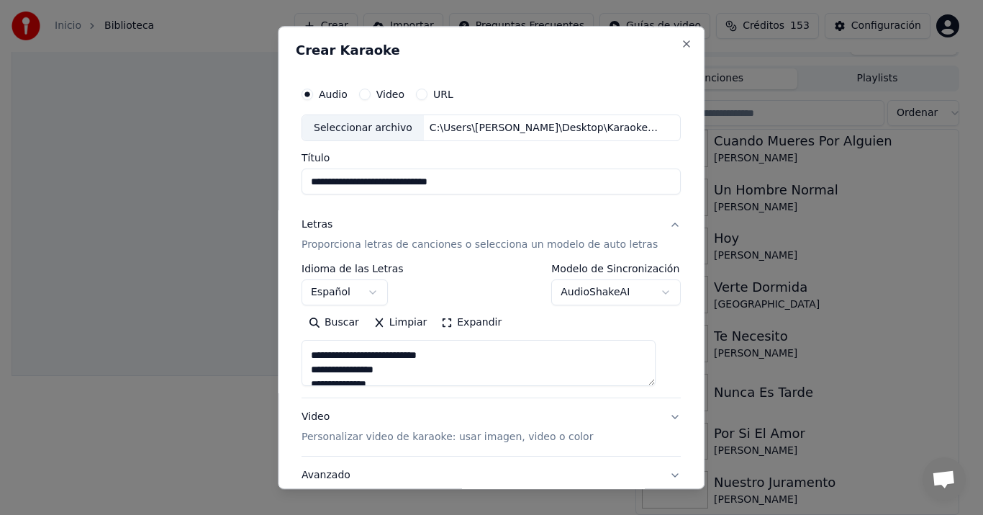
scroll to position [288, 0]
click at [358, 407] on button "Video Personalizar video de karaoke: usar imagen, video o color" at bounding box center [491, 428] width 379 height 58
type textarea "**********"
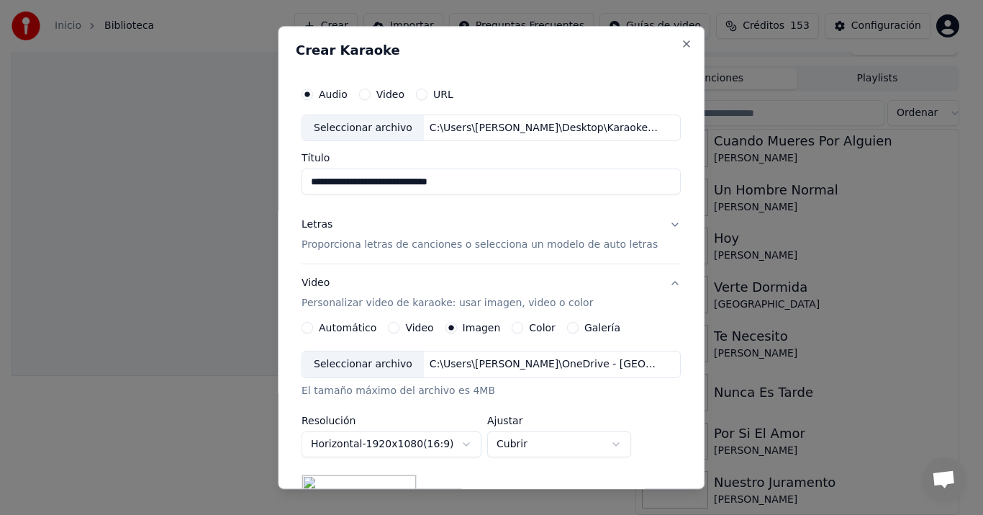
click at [366, 359] on div "Seleccionar archivo" at bounding box center [363, 365] width 122 height 26
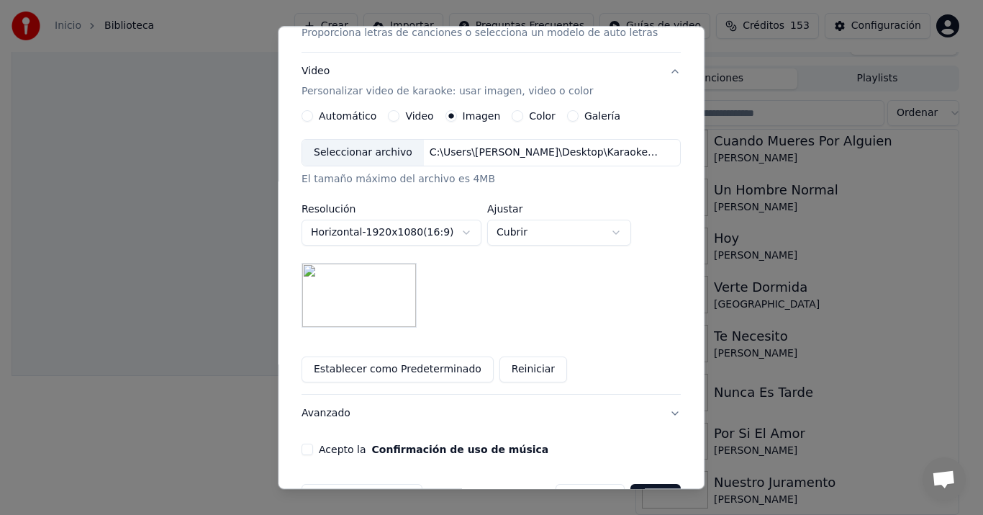
scroll to position [256, 0]
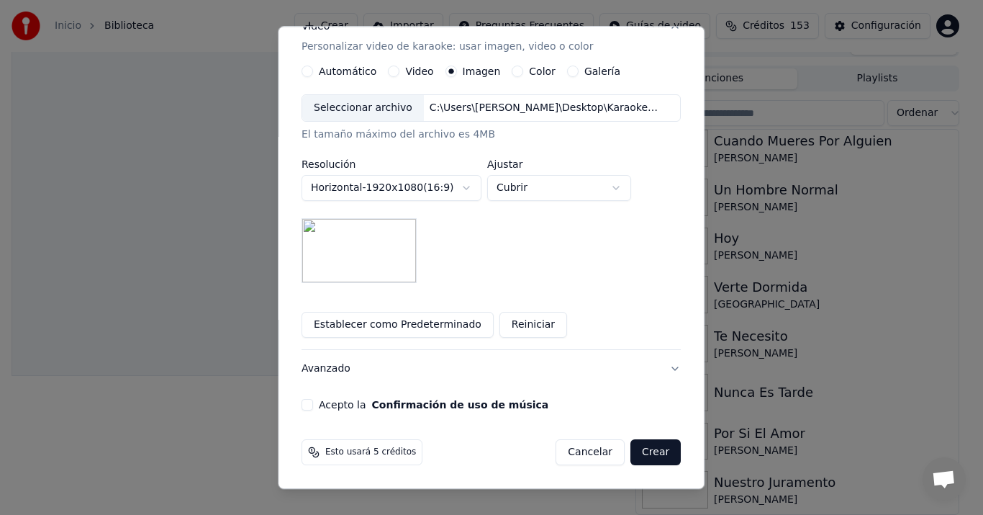
click at [334, 406] on label "Acepto la Confirmación de uso de música" at bounding box center [434, 405] width 230 height 10
click at [313, 406] on button "Acepto la Confirmación de uso de música" at bounding box center [308, 405] width 12 height 12
click at [630, 451] on button "Crear" at bounding box center [655, 453] width 50 height 26
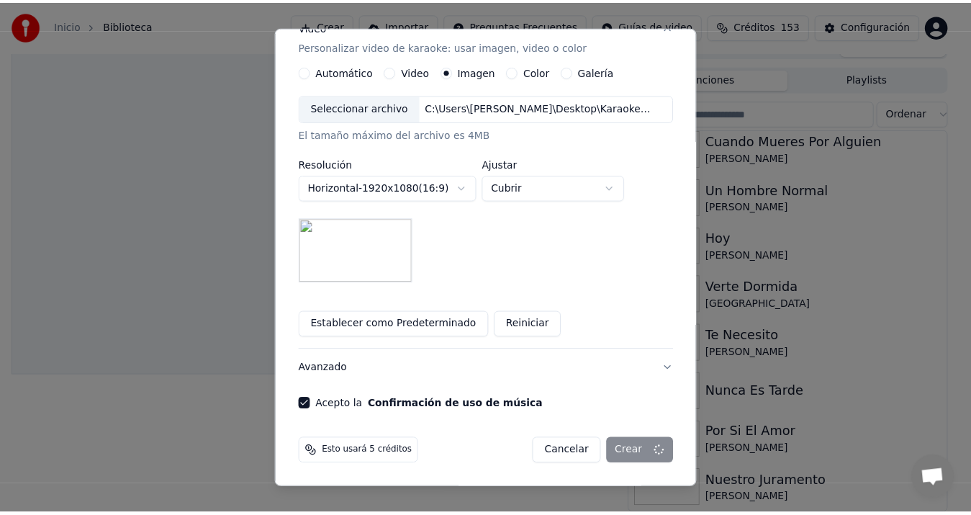
scroll to position [9, 0]
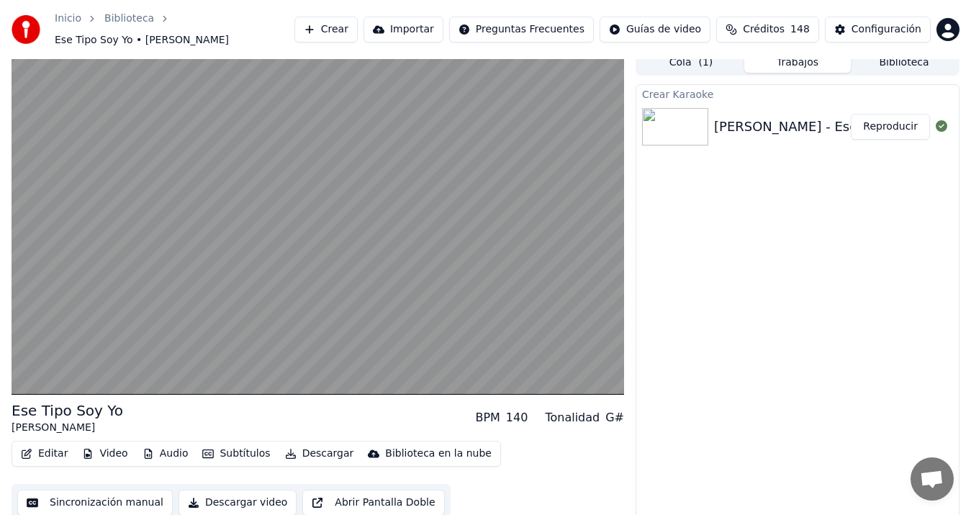
click at [96, 499] on button "Sincronización manual" at bounding box center [94, 502] width 155 height 26
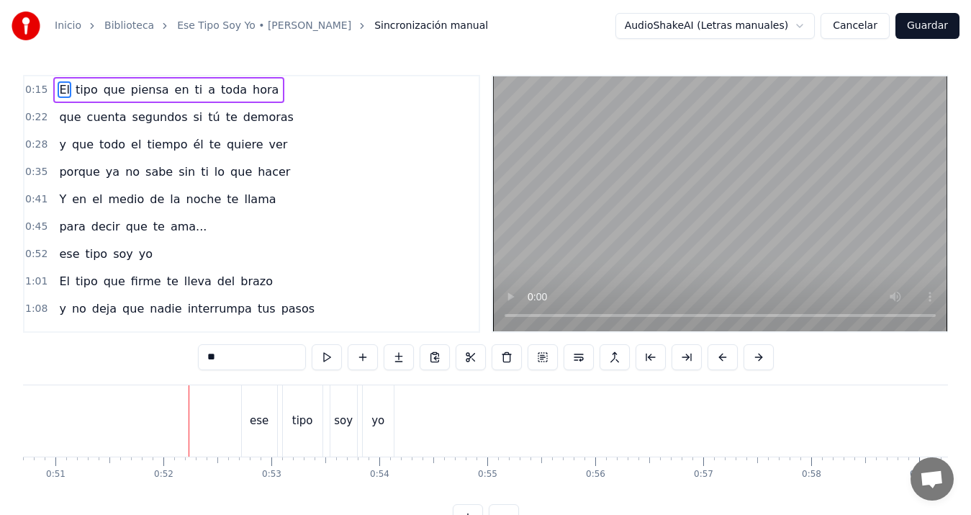
scroll to position [0, 4665]
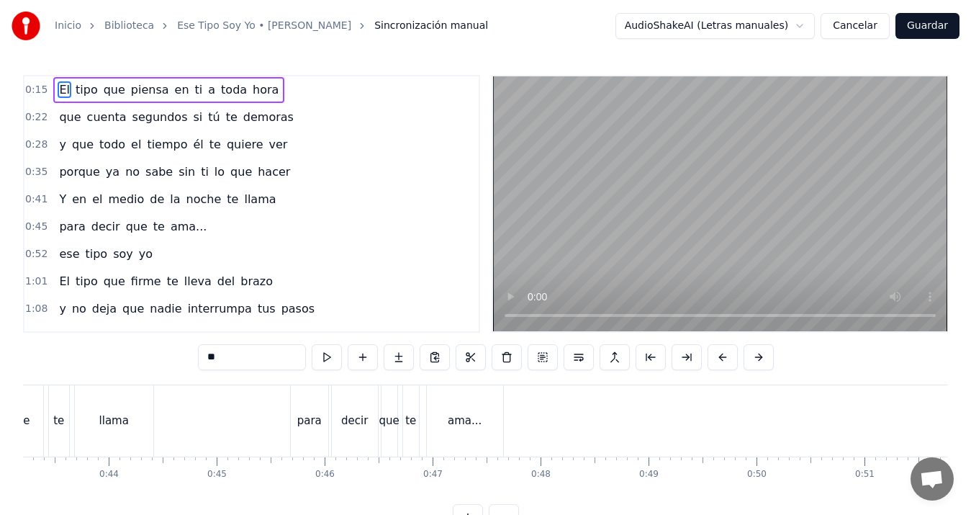
click at [466, 417] on div "ama..." at bounding box center [465, 420] width 34 height 17
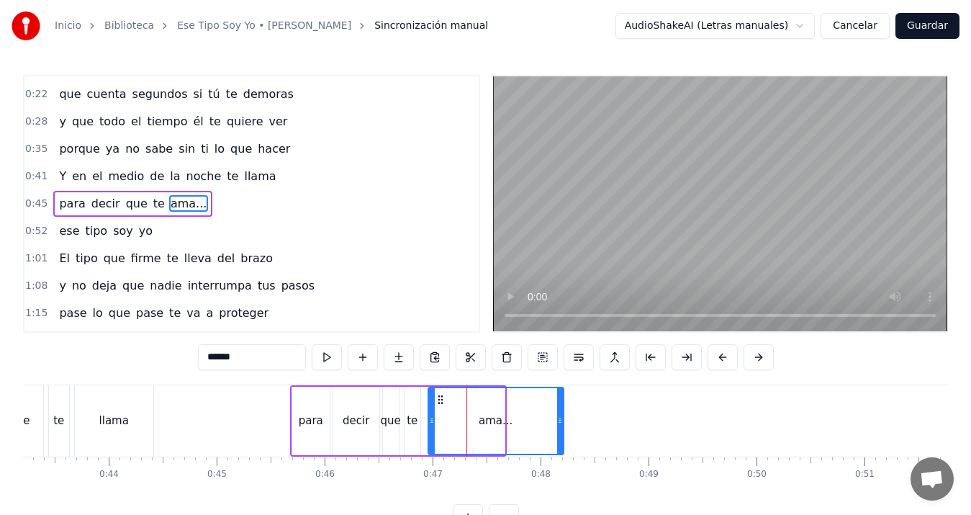
drag, startPoint x: 498, startPoint y: 420, endPoint x: 557, endPoint y: 423, distance: 59.1
click at [557, 423] on icon at bounding box center [560, 421] width 6 height 12
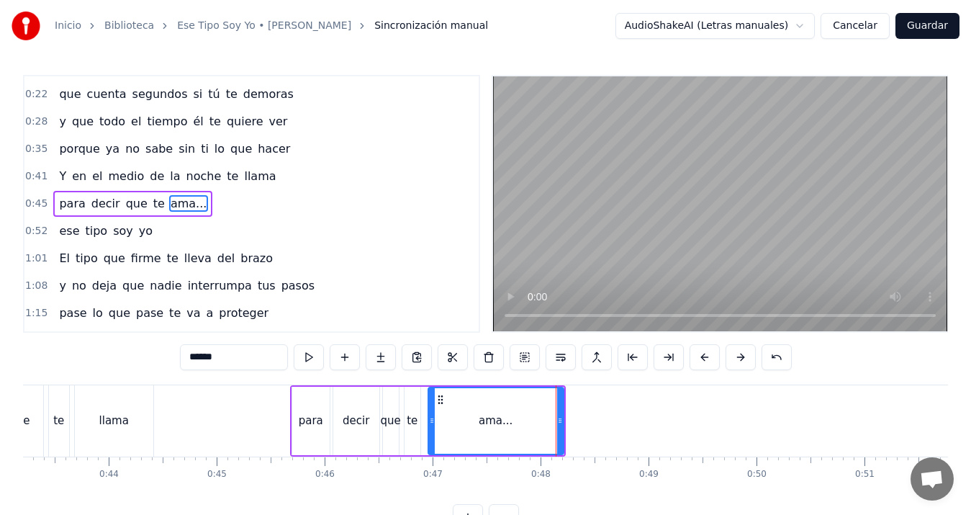
click at [313, 407] on div "para" at bounding box center [310, 421] width 37 height 68
type input "****"
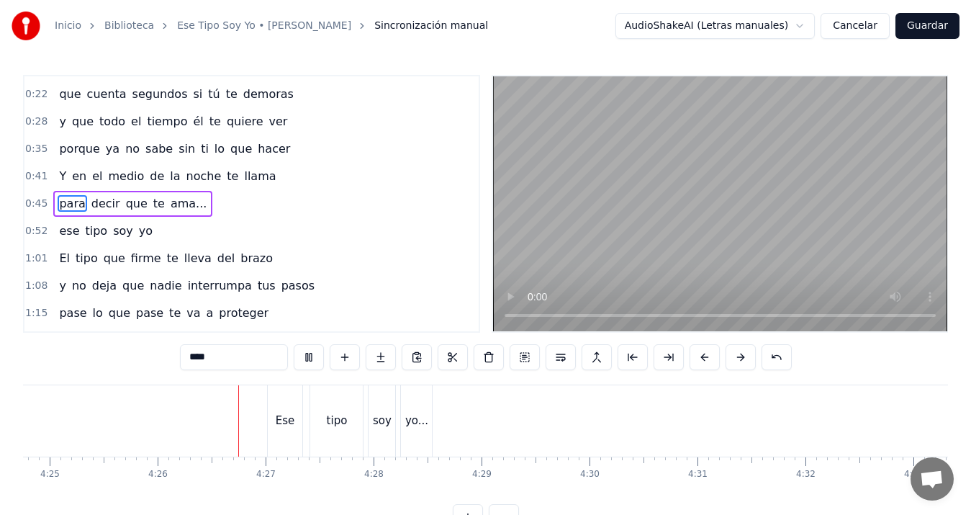
scroll to position [0, 28665]
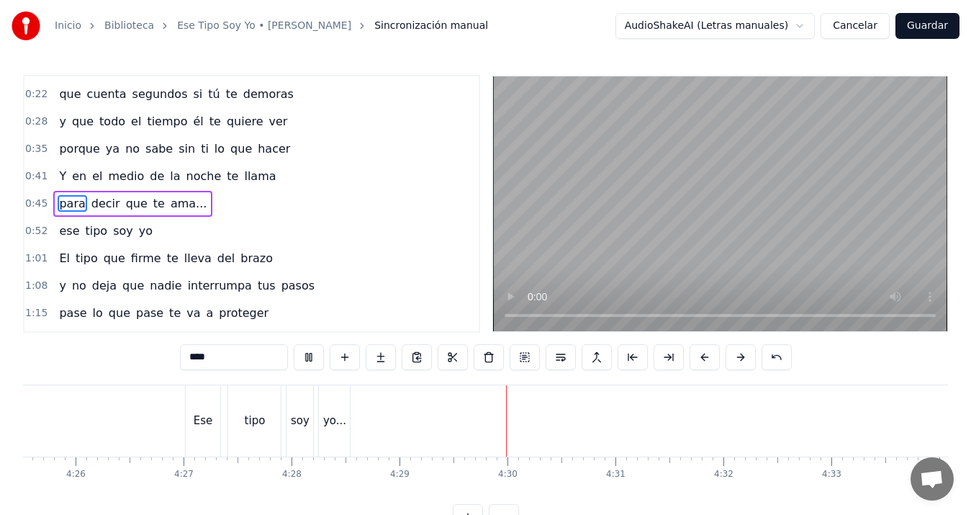
click at [927, 26] on button "Guardar" at bounding box center [927, 26] width 64 height 26
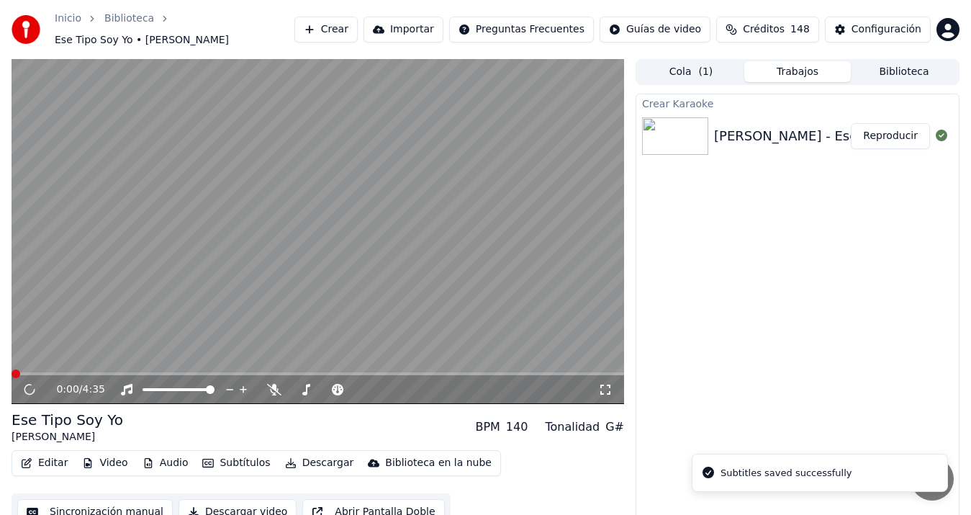
click at [228, 510] on button "Descargar video" at bounding box center [237, 512] width 118 height 26
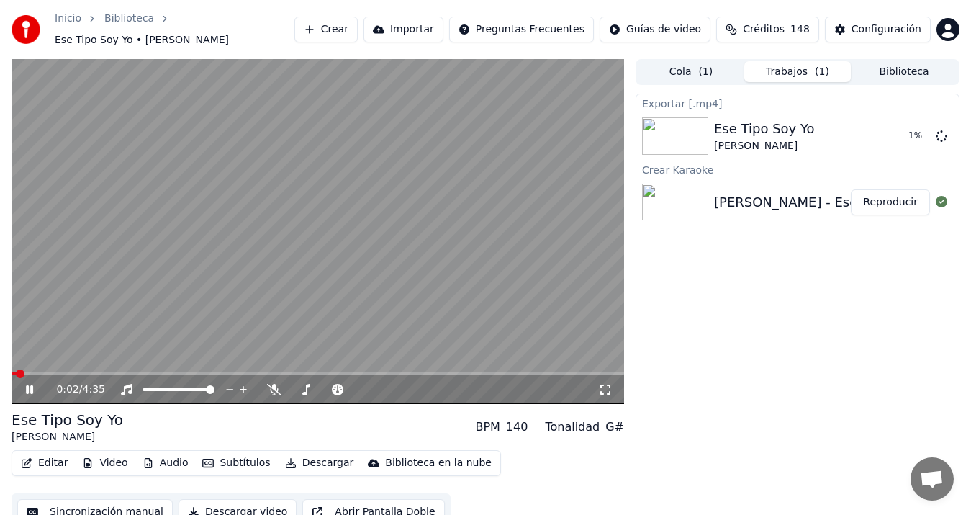
click at [194, 302] on video at bounding box center [318, 231] width 613 height 345
